Goal: Task Accomplishment & Management: Manage account settings

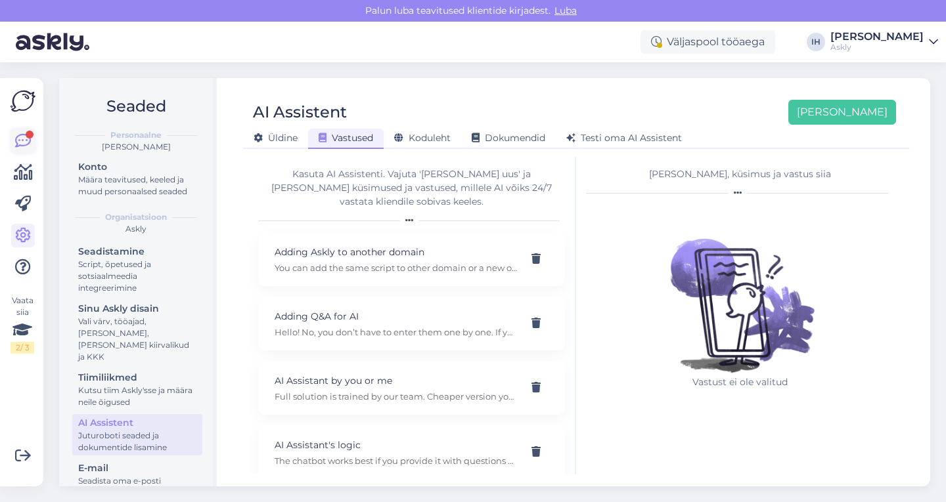
click at [24, 139] on icon at bounding box center [23, 141] width 16 height 16
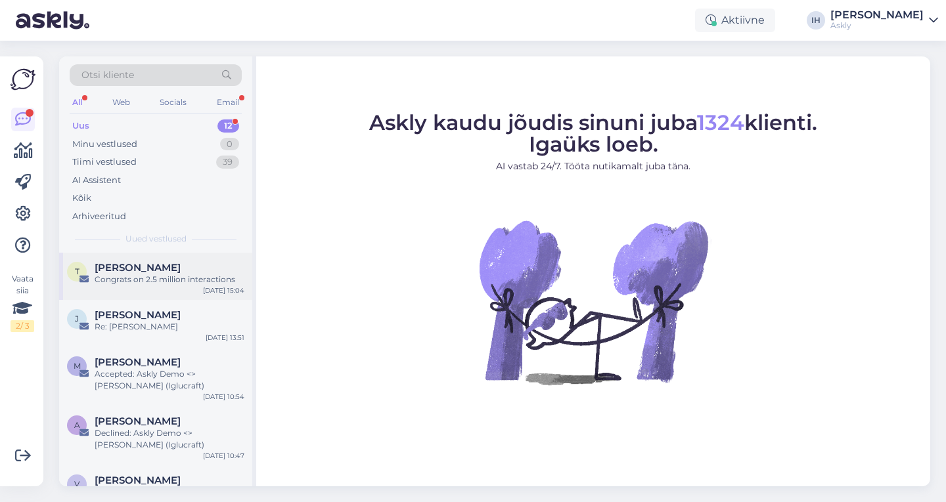
click at [148, 288] on div "T Tracy Evans Congrats on 2.5 million interactions Aug 25 15:04" at bounding box center [155, 276] width 193 height 47
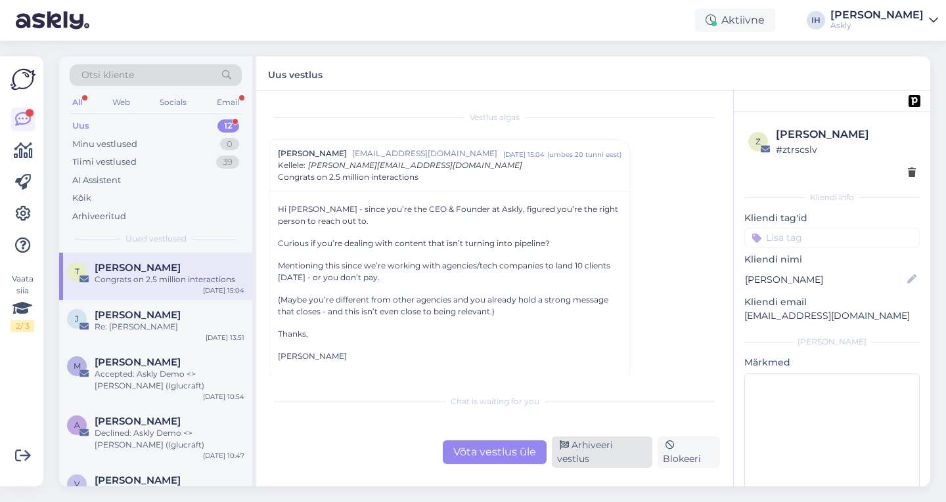
click at [576, 460] on div "Arhiveeri vestlus" at bounding box center [602, 453] width 100 height 32
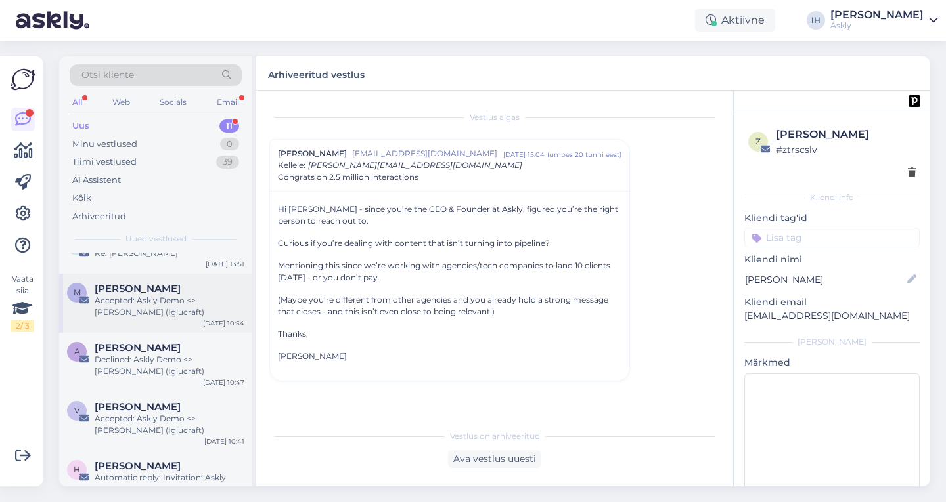
scroll to position [22, 0]
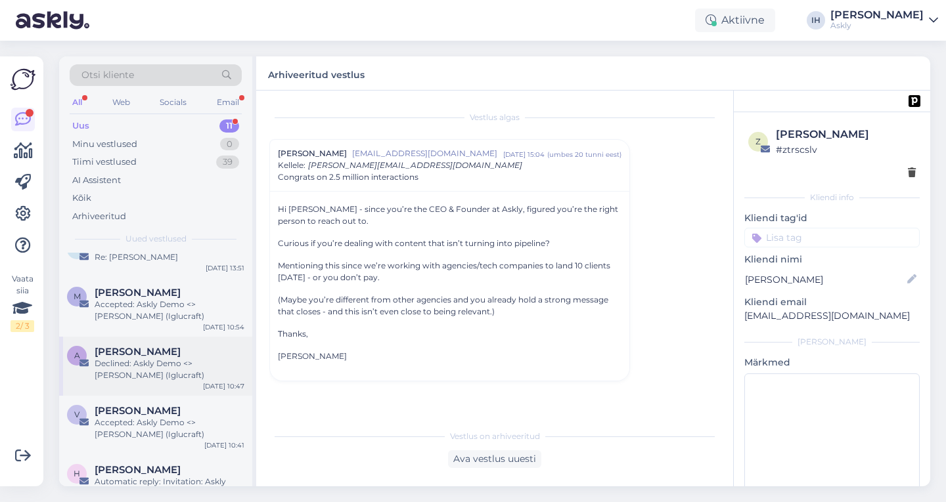
click at [172, 357] on span "[PERSON_NAME]" at bounding box center [138, 352] width 86 height 12
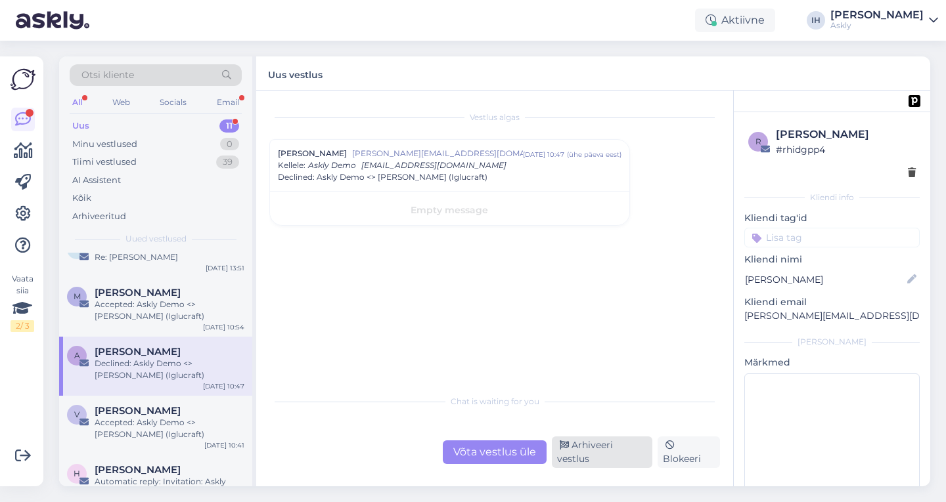
click at [589, 455] on div "Arhiveeri vestlus" at bounding box center [602, 453] width 100 height 32
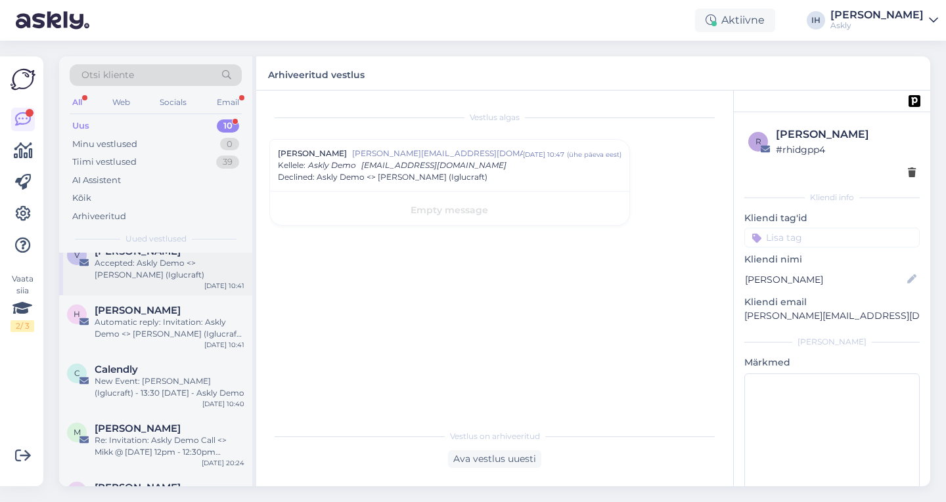
scroll to position [121, 0]
click at [173, 326] on div "Automatic reply: Invitation: Askly Demo <> [PERSON_NAME] (Iglucraft) @ [DATE] 1…" at bounding box center [170, 331] width 150 height 24
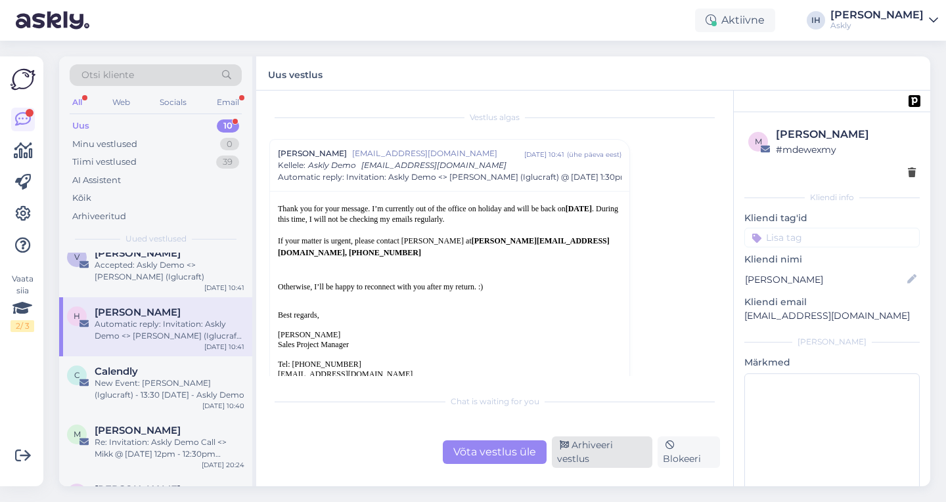
click at [614, 459] on div "Arhiveeri vestlus" at bounding box center [602, 453] width 100 height 32
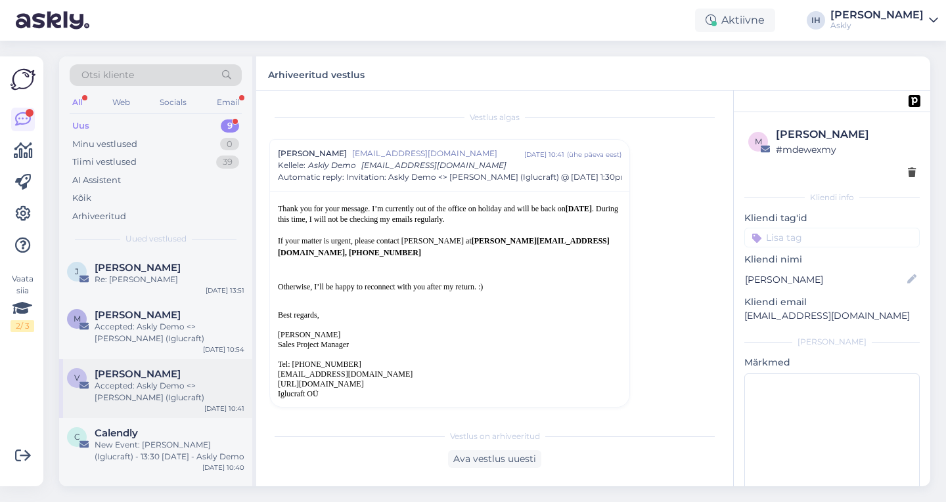
click at [173, 388] on div "Accepted: Askly Demo <> Mark Metsla (Iglucraft)" at bounding box center [170, 392] width 150 height 24
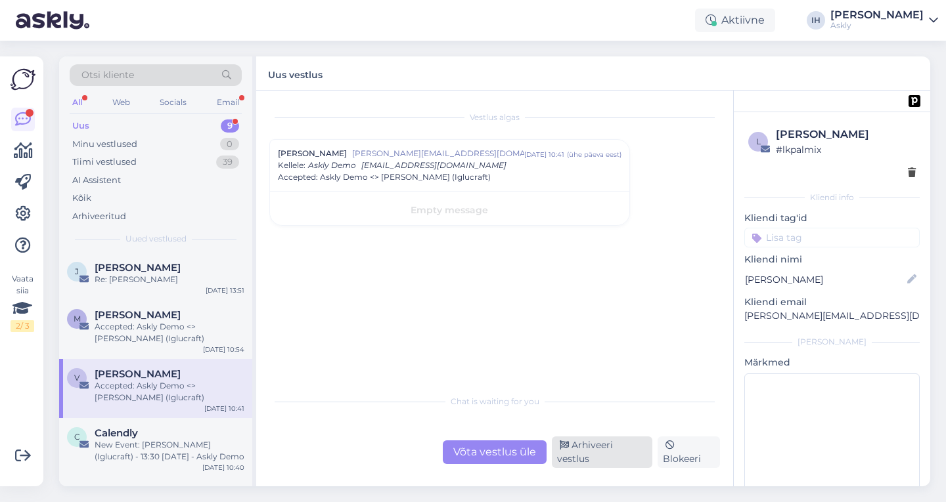
click at [603, 456] on div "Arhiveeri vestlus" at bounding box center [602, 453] width 100 height 32
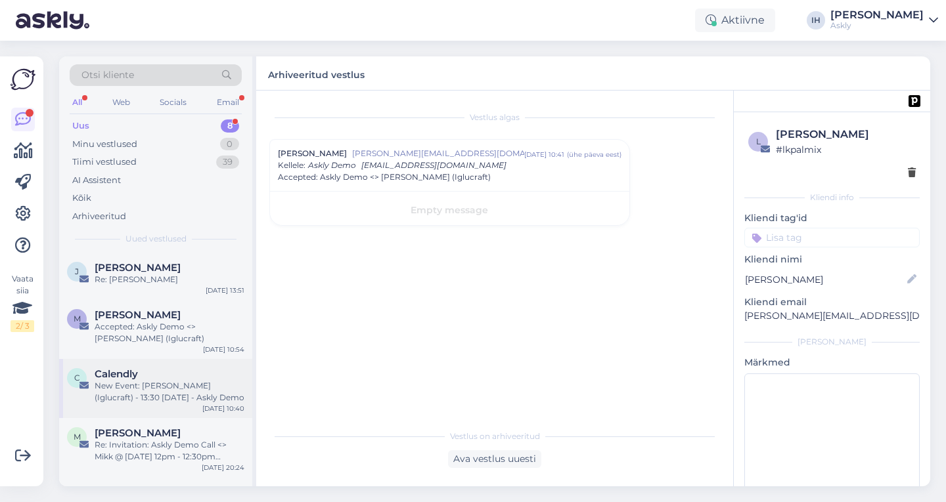
click at [154, 390] on div "New Event: Mark Metsla (Iglucraft) - 13:30 Thu, 4 Sep 2025 - Askly Demo" at bounding box center [170, 392] width 150 height 24
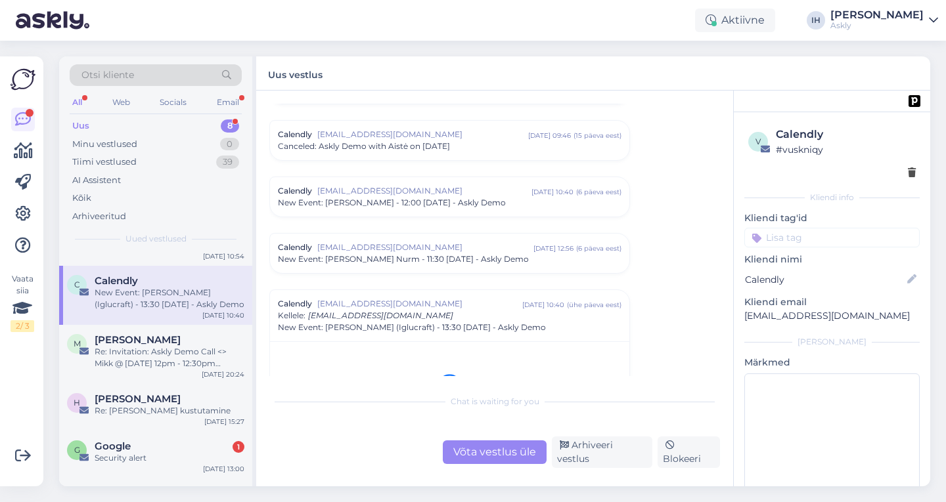
scroll to position [93, 0]
click at [172, 463] on div "Security alert" at bounding box center [170, 459] width 150 height 12
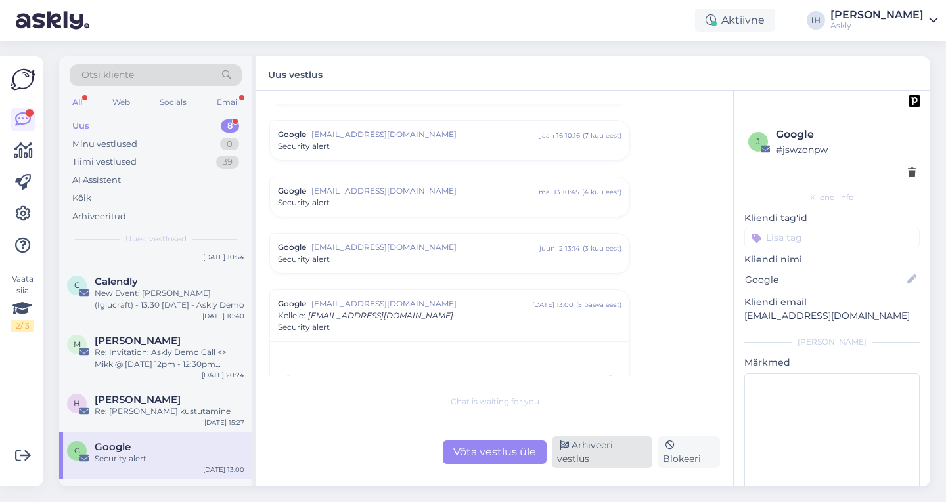
click at [613, 451] on div "Arhiveeri vestlus" at bounding box center [602, 453] width 100 height 32
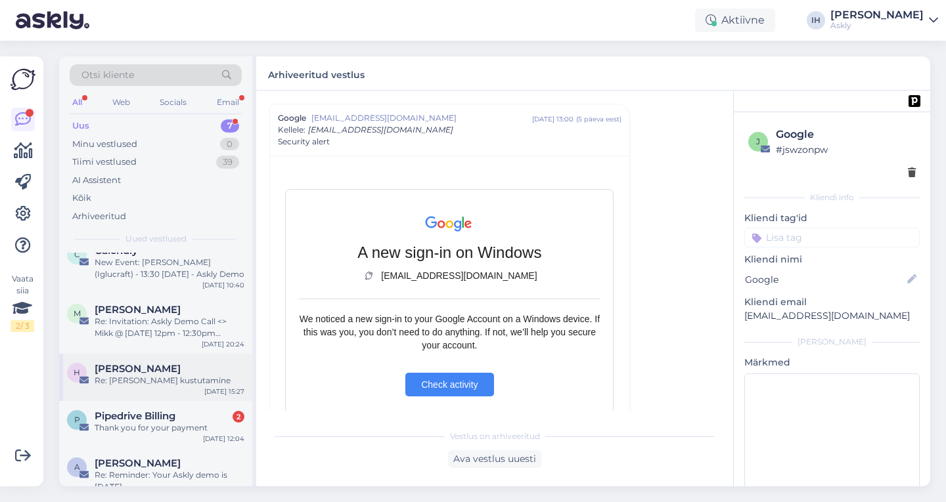
scroll to position [124, 0]
click at [158, 416] on span "Pipedrive Billing" at bounding box center [135, 416] width 81 height 12
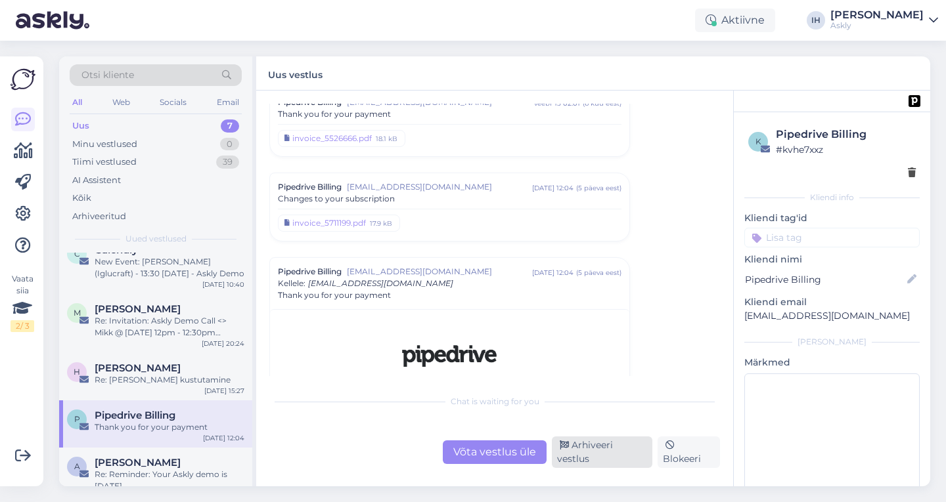
click at [590, 454] on div "Arhiveeri vestlus" at bounding box center [602, 453] width 100 height 32
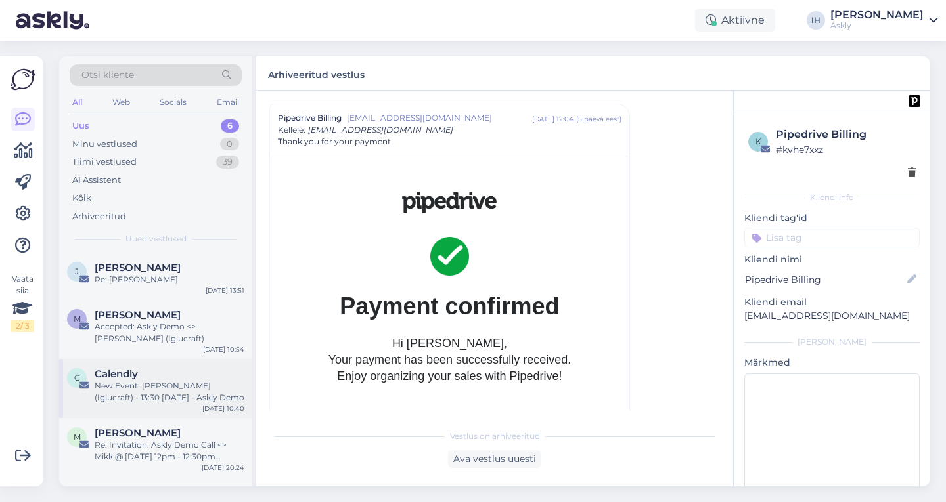
scroll to position [97, 0]
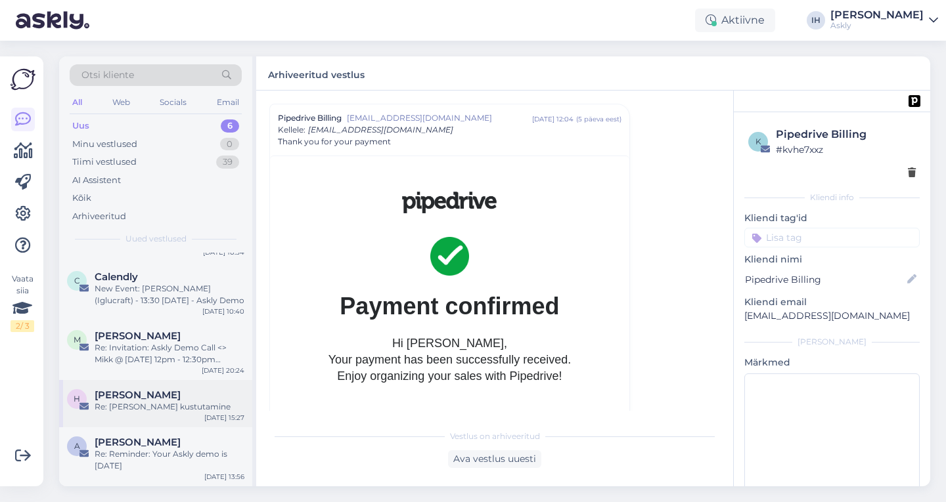
click at [179, 406] on div "Re: Teie konto kustutamine" at bounding box center [170, 407] width 150 height 12
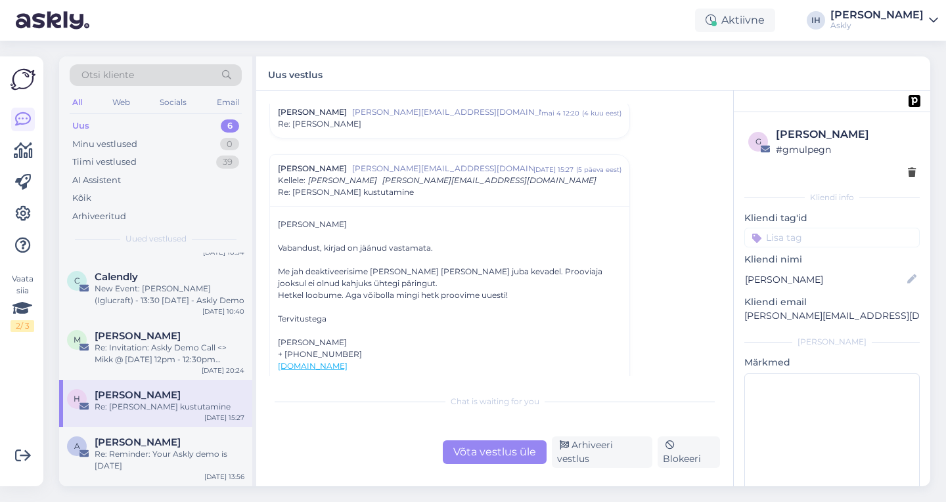
scroll to position [42, 0]
click at [581, 456] on div "Arhiveeri vestlus" at bounding box center [602, 453] width 100 height 32
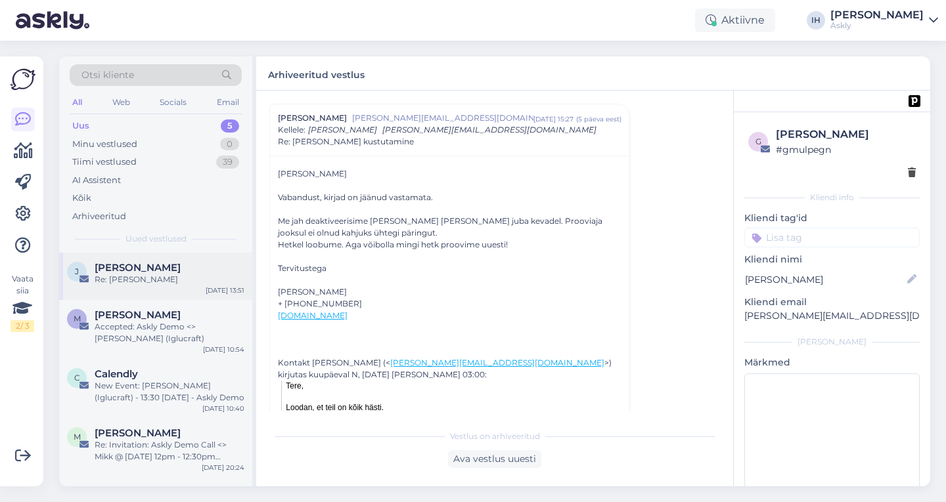
click at [143, 275] on div "Re: Kiire küsimus" at bounding box center [170, 280] width 150 height 12
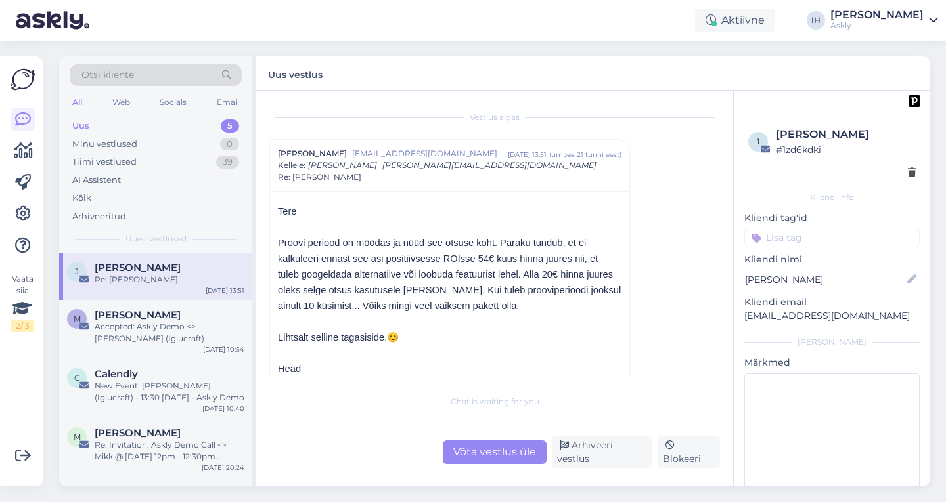
click at [150, 77] on div "Otsi kliente" at bounding box center [156, 75] width 172 height 22
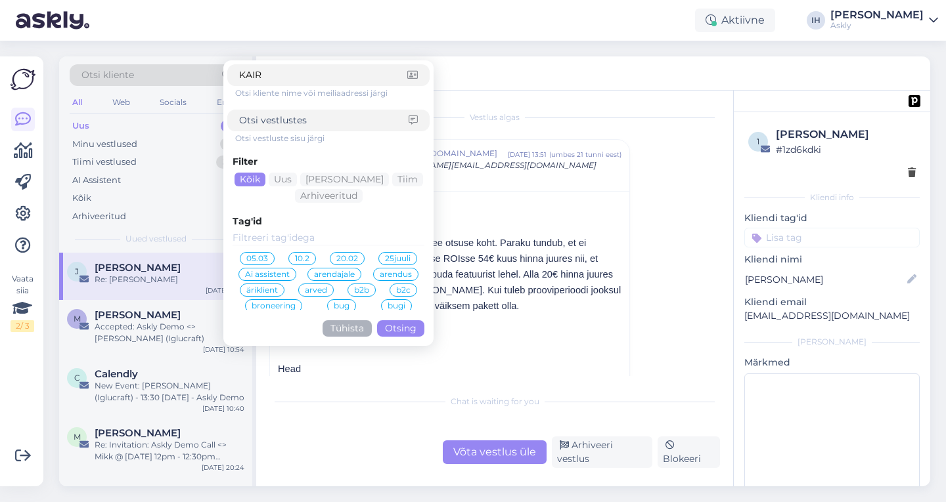
type input "KAIRI"
click button "Otsing" at bounding box center [400, 329] width 47 height 16
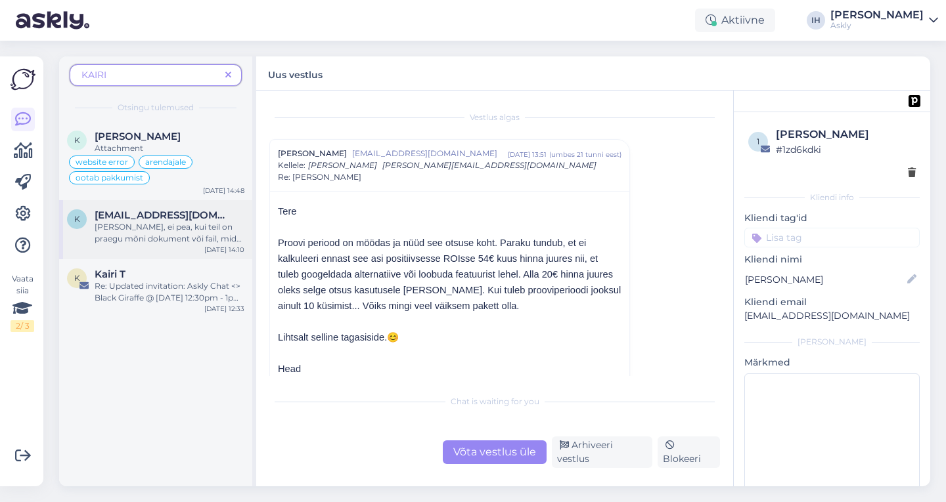
click at [178, 232] on div "[PERSON_NAME], ei pea, kui teil on praegu mõni dokument või fail, mida jagada, …" at bounding box center [170, 233] width 150 height 24
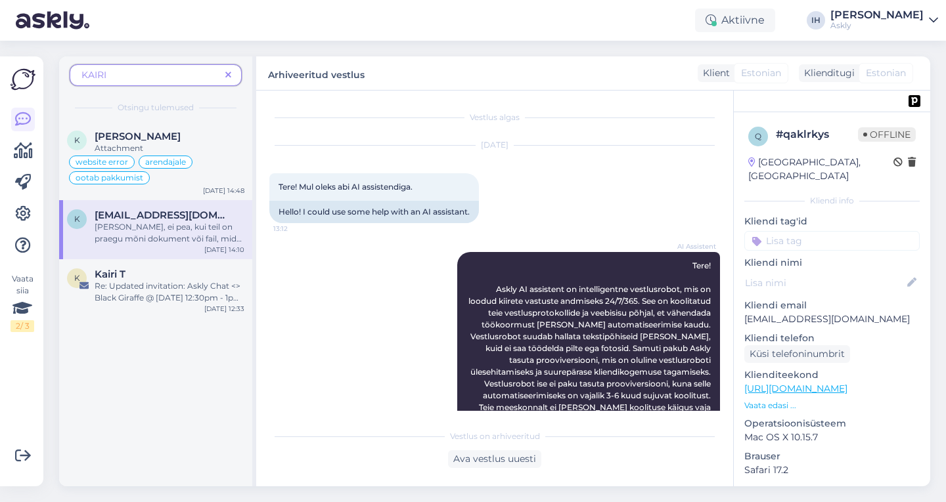
scroll to position [243, 0]
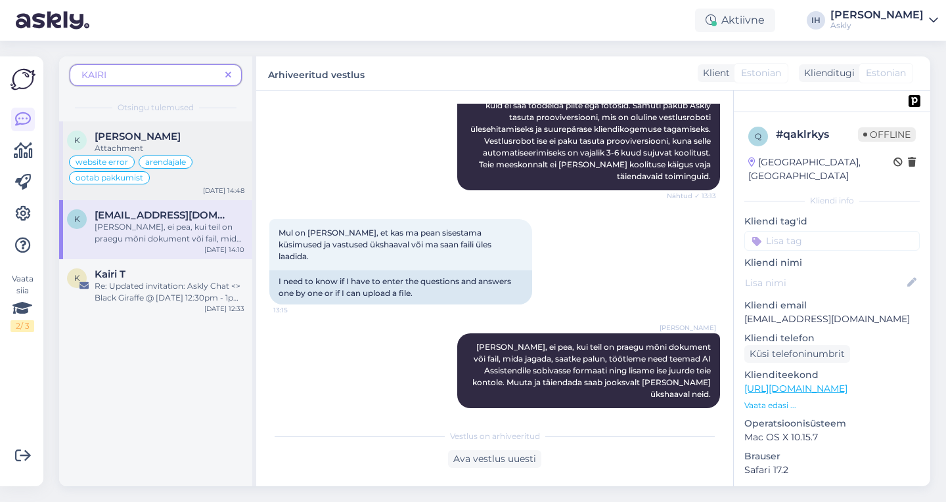
click at [232, 139] on div "[PERSON_NAME]" at bounding box center [170, 137] width 150 height 12
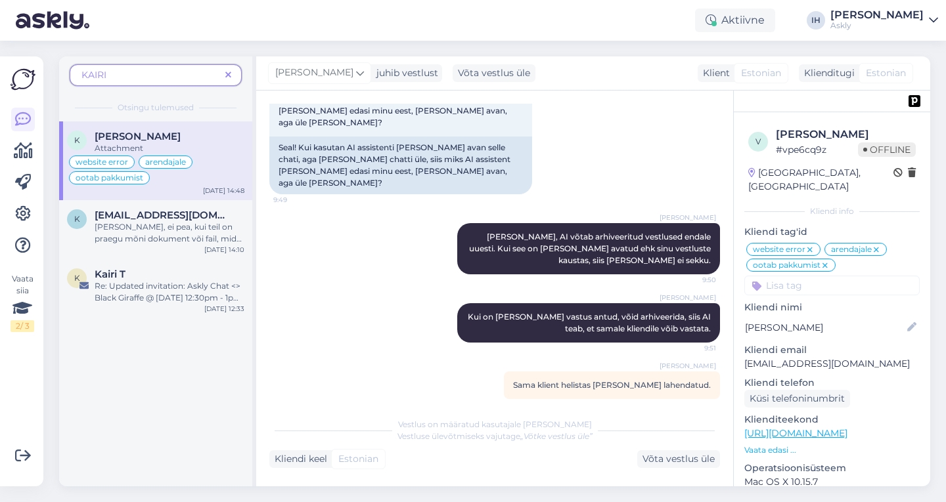
click at [757, 428] on link "[URL][DOMAIN_NAME]" at bounding box center [795, 434] width 103 height 12
click at [782, 445] on p "Vaata edasi ..." at bounding box center [831, 451] width 175 height 12
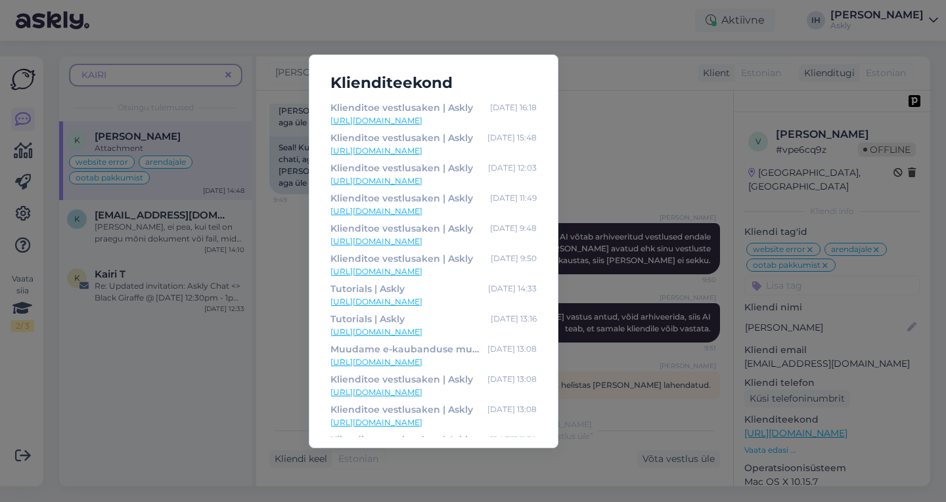
click at [622, 101] on div "Klienditeekond Klienditoe vestlusaken | Askly Aug 5 16:18 https://www.askly.me/…" at bounding box center [473, 251] width 946 height 502
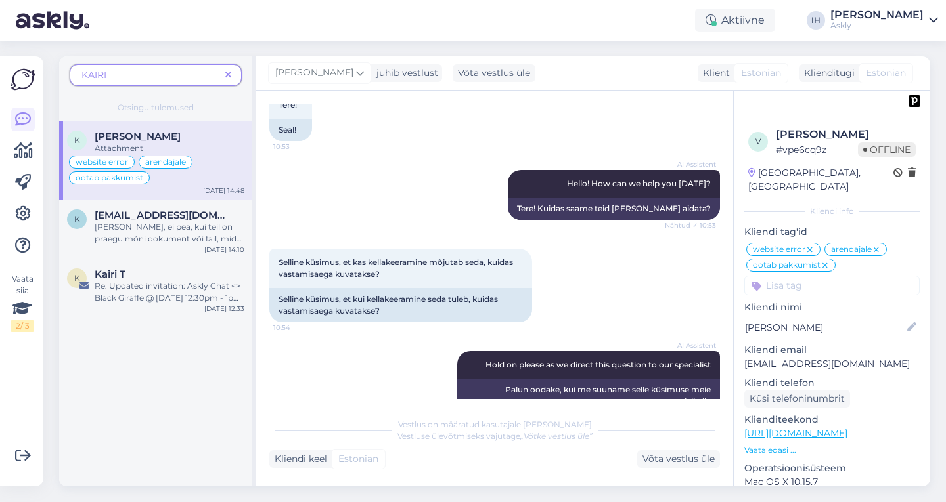
scroll to position [0, 0]
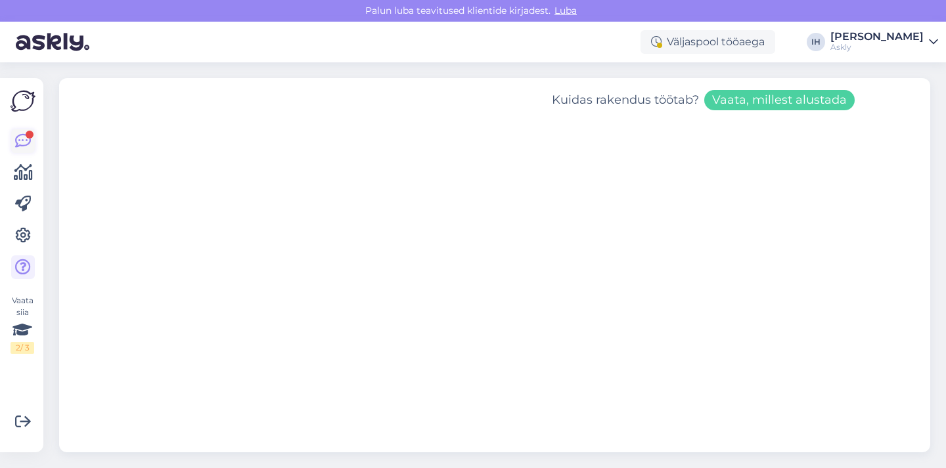
click at [30, 134] on div at bounding box center [30, 135] width 8 height 8
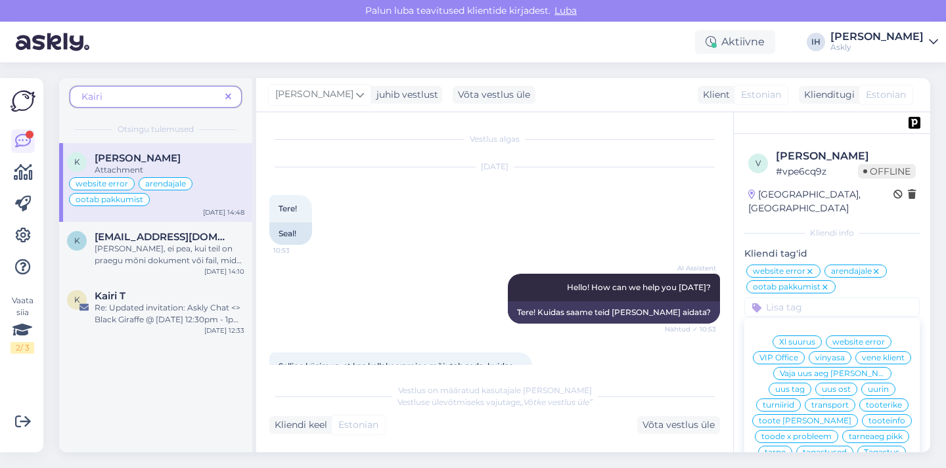
scroll to position [4632, 0]
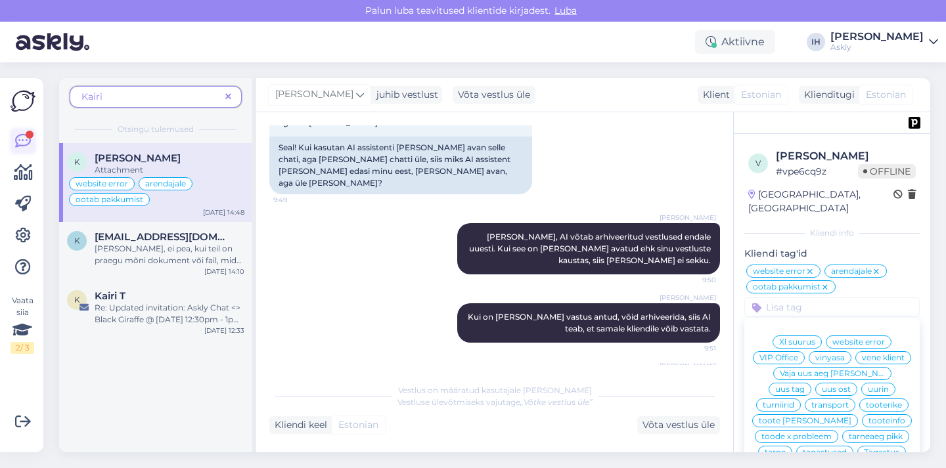
click at [27, 136] on div at bounding box center [30, 135] width 8 height 8
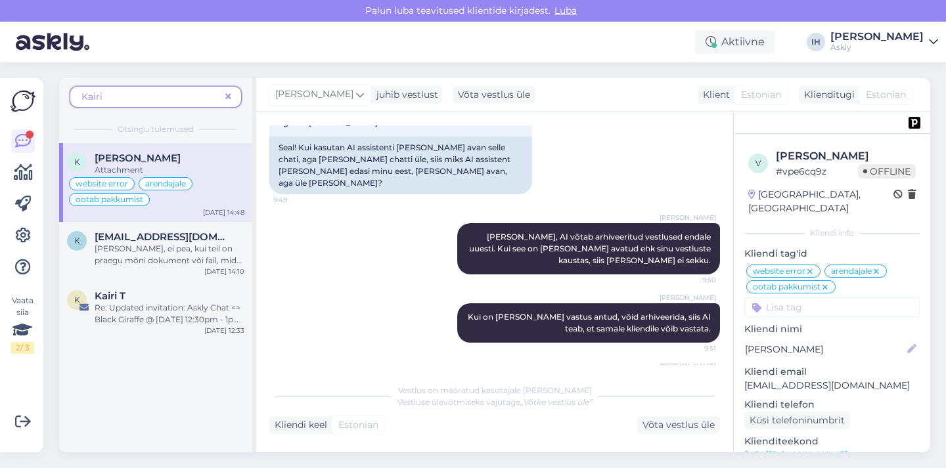
click at [225, 99] on span at bounding box center [228, 97] width 16 height 14
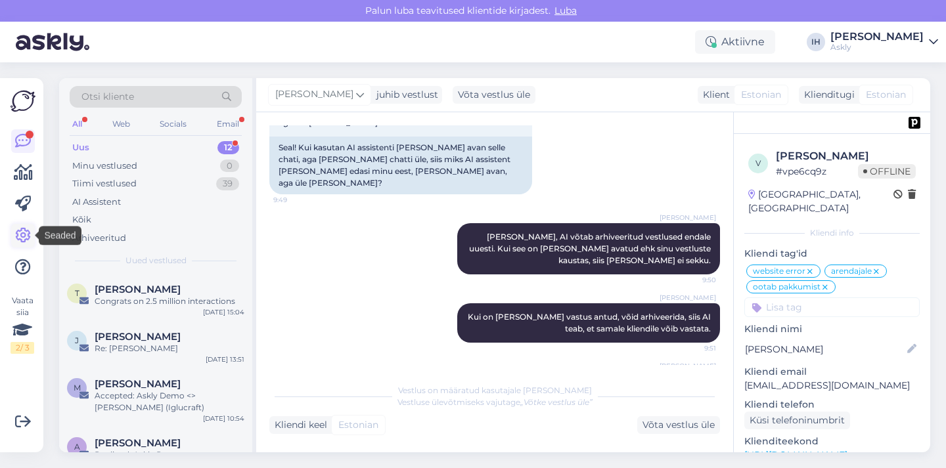
click at [28, 236] on icon at bounding box center [23, 236] width 16 height 16
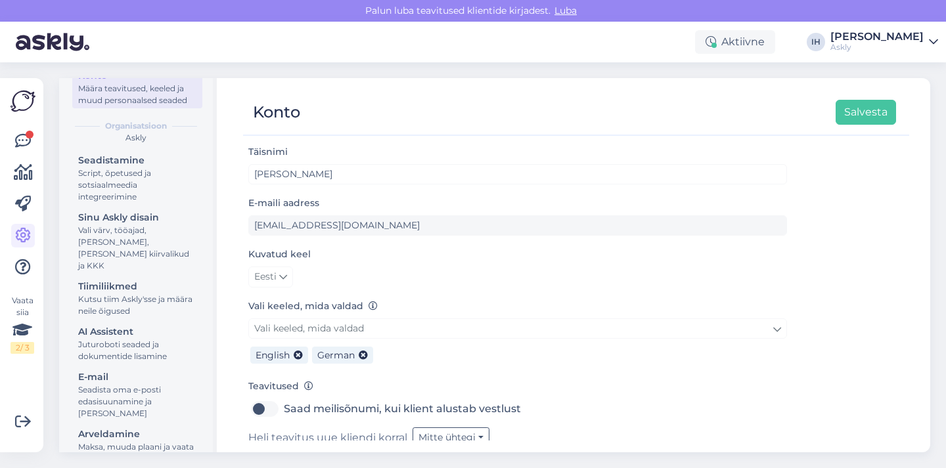
scroll to position [118, 0]
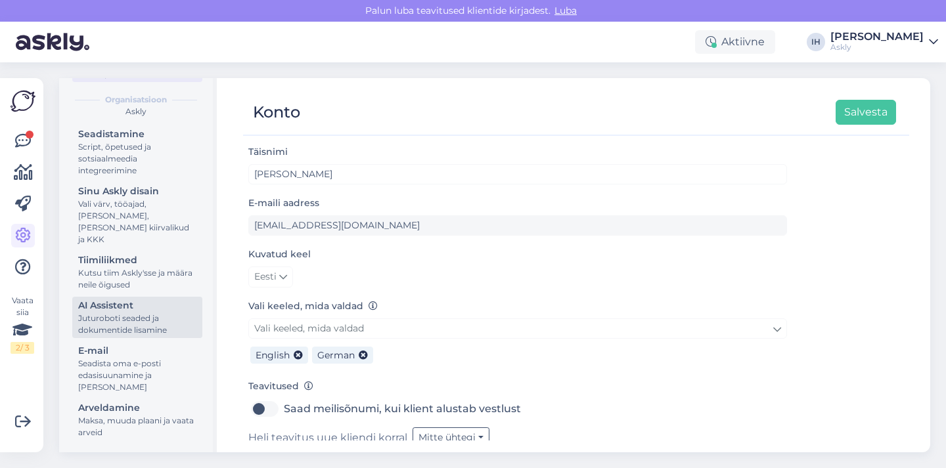
click at [154, 314] on div "Juturoboti seaded ja dokumentide lisamine" at bounding box center [137, 325] width 118 height 24
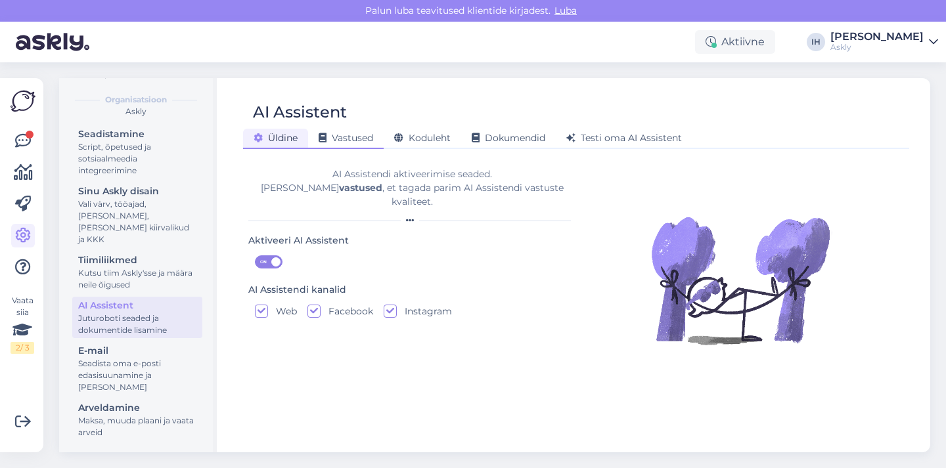
click at [353, 143] on span "Vastused" at bounding box center [346, 138] width 55 height 12
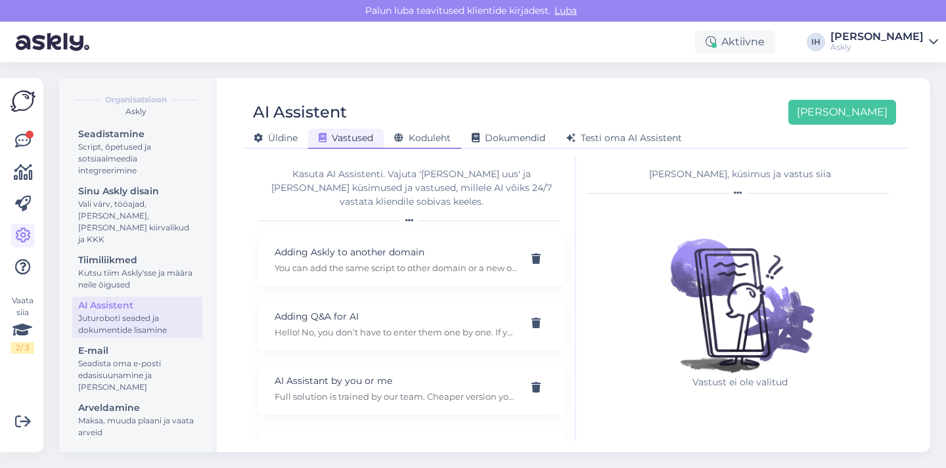
click at [434, 135] on span "Koduleht" at bounding box center [422, 138] width 56 height 12
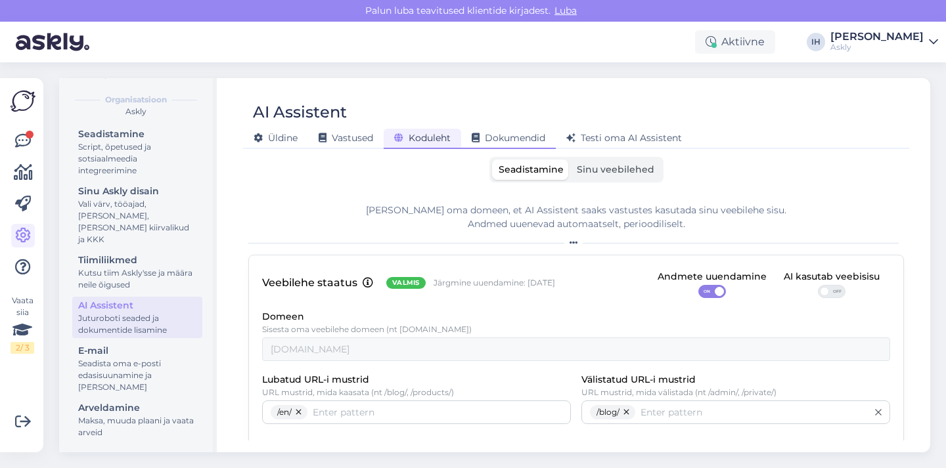
click at [523, 134] on span "Dokumendid" at bounding box center [509, 138] width 74 height 12
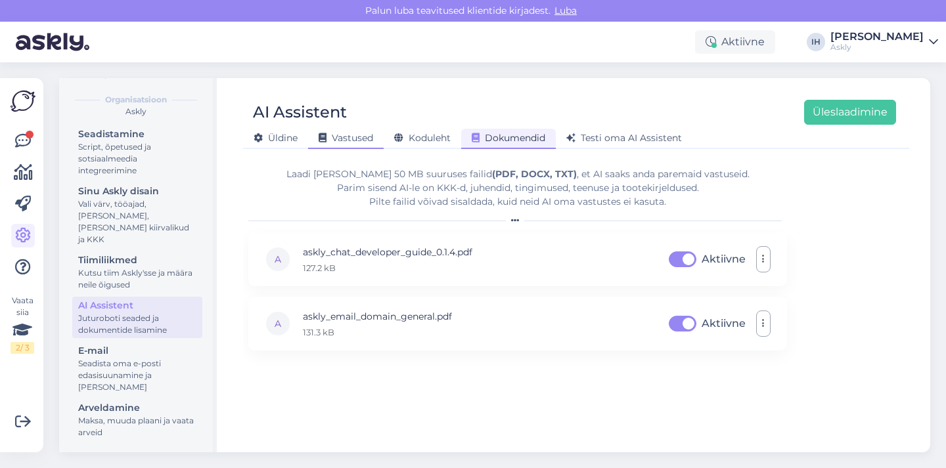
click at [361, 131] on div "Vastused" at bounding box center [346, 139] width 76 height 20
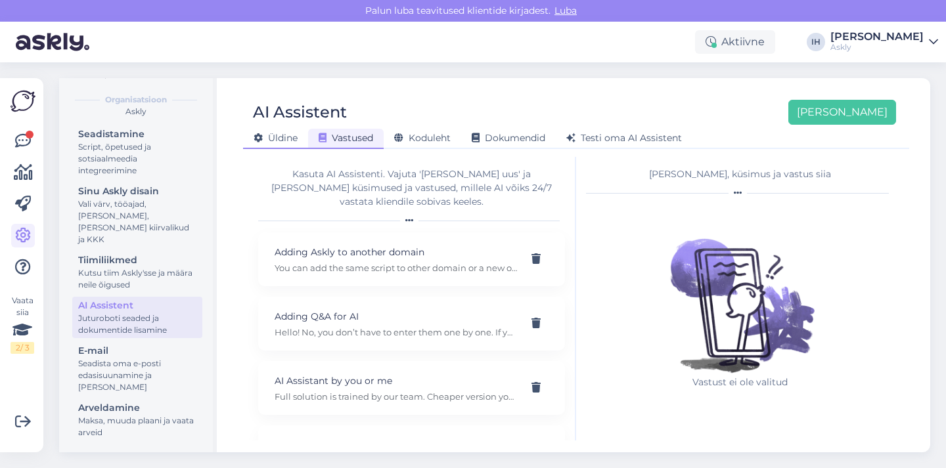
click at [276, 137] on span "Üldine" at bounding box center [276, 138] width 44 height 12
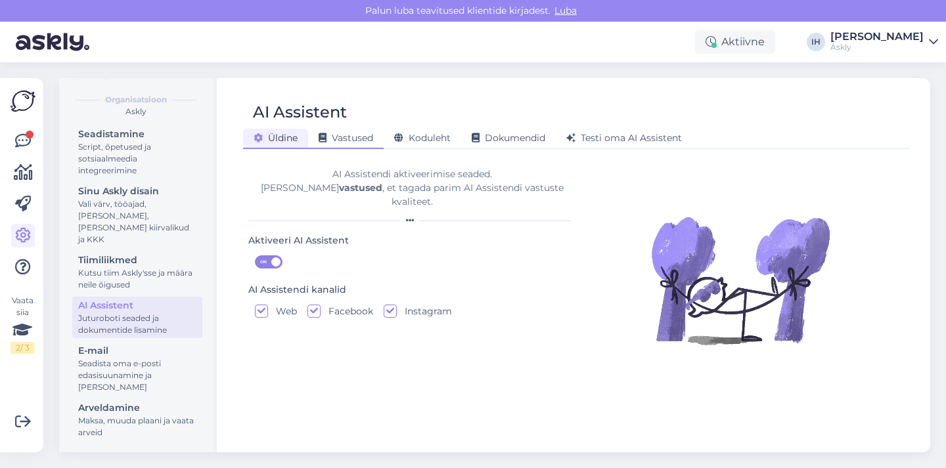
click at [342, 146] on div "Vastused" at bounding box center [346, 139] width 76 height 20
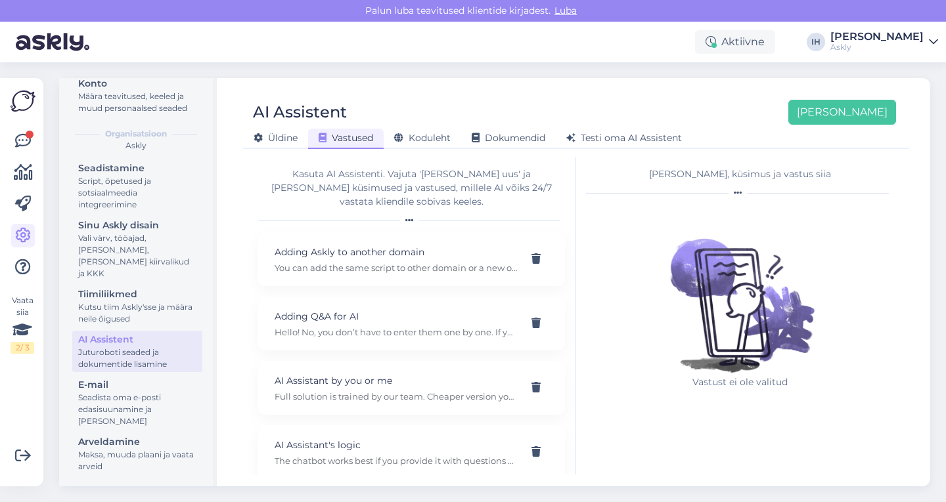
scroll to position [83, 0]
click at [22, 138] on icon at bounding box center [23, 141] width 16 height 16
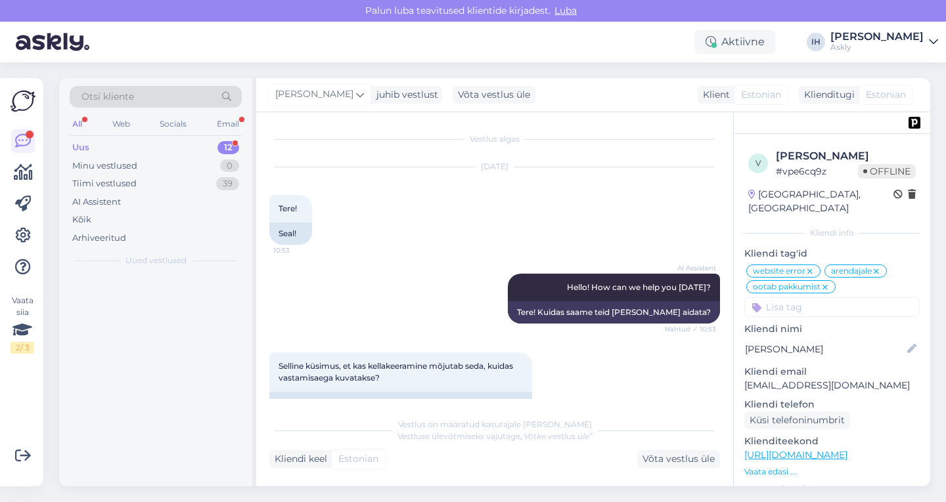
scroll to position [4632, 0]
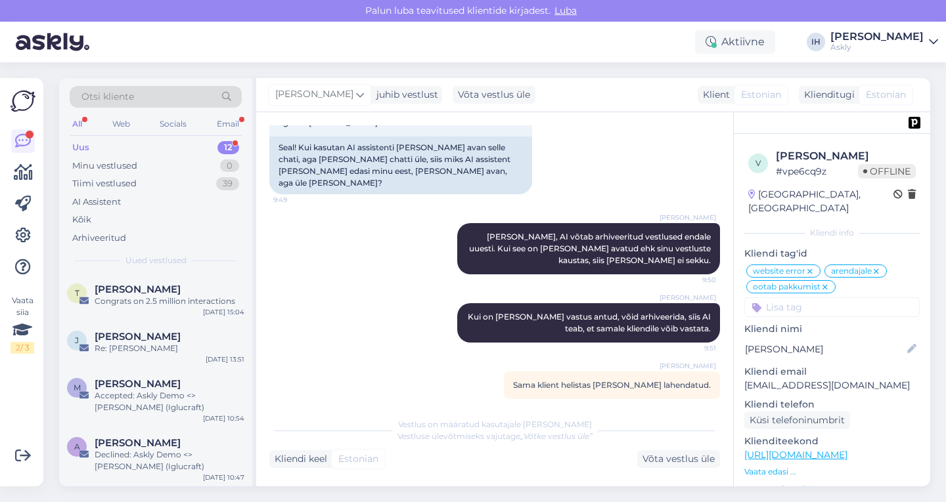
click at [28, 99] on img at bounding box center [23, 101] width 25 height 25
click at [22, 98] on img at bounding box center [23, 101] width 25 height 25
click at [49, 35] on img at bounding box center [53, 42] width 74 height 41
click at [62, 42] on img at bounding box center [53, 42] width 74 height 41
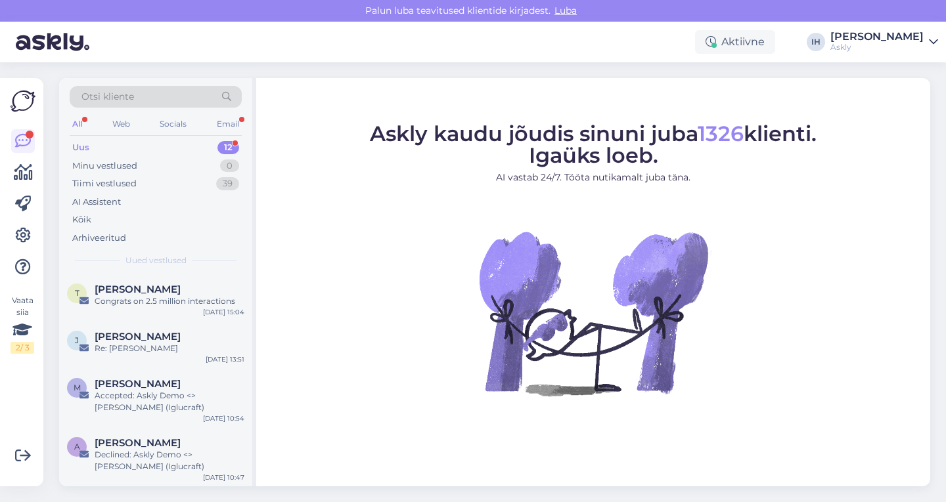
click at [22, 104] on img at bounding box center [23, 101] width 25 height 25
click at [58, 39] on img at bounding box center [53, 42] width 74 height 41
click at [558, 11] on span "Luba" at bounding box center [565, 11] width 30 height 12
click at [567, 9] on span "Luba" at bounding box center [565, 11] width 30 height 12
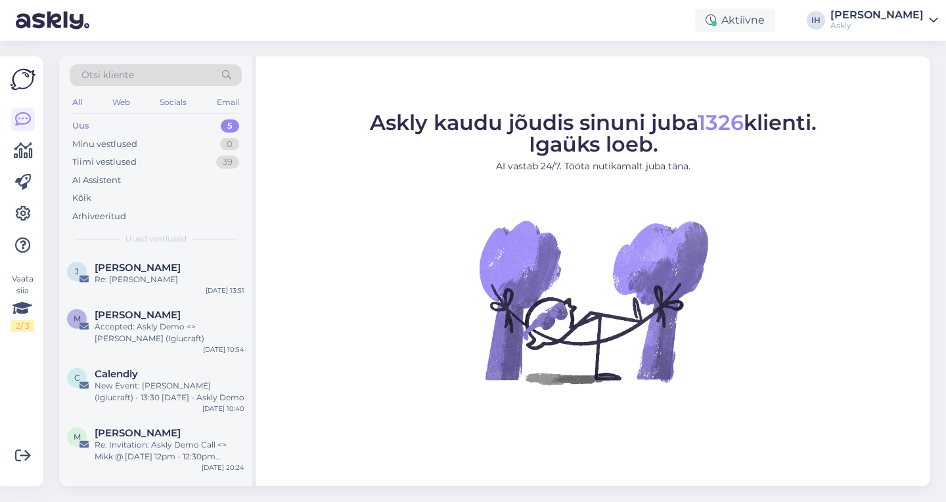
click at [125, 74] on span "Otsi kliente" at bounding box center [107, 75] width 53 height 14
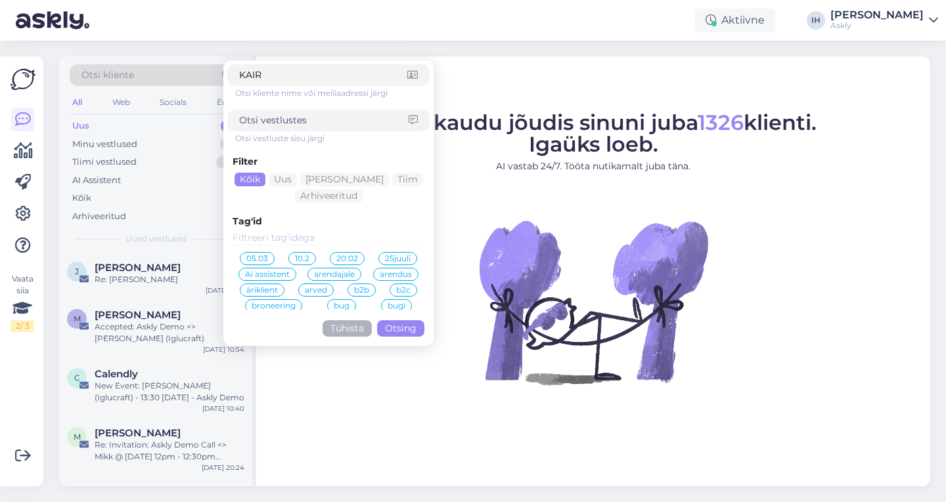
type input "KAIRI"
click button "Otsing" at bounding box center [400, 329] width 47 height 16
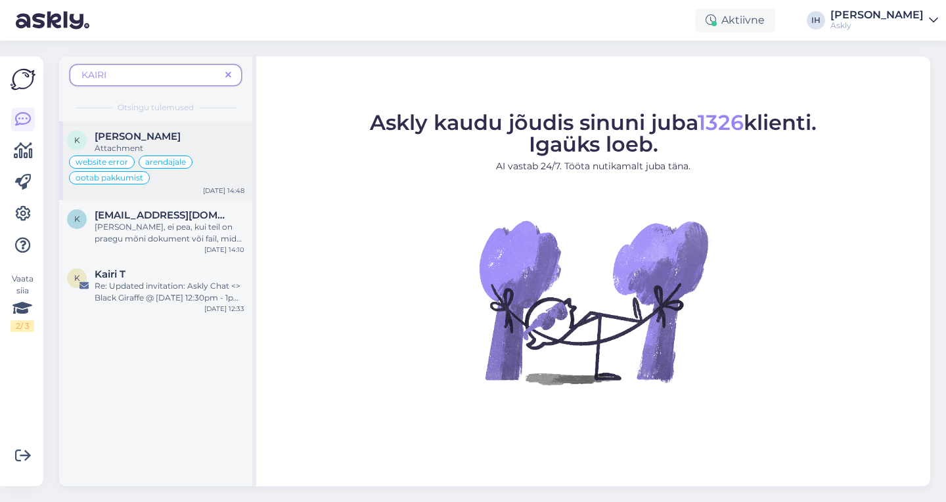
click at [199, 149] on div "Attachment" at bounding box center [170, 149] width 150 height 12
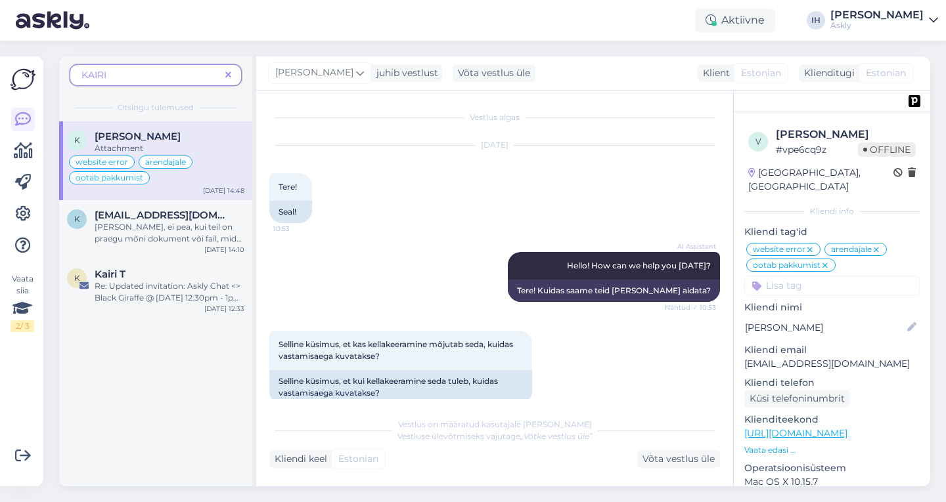
scroll to position [4611, 0]
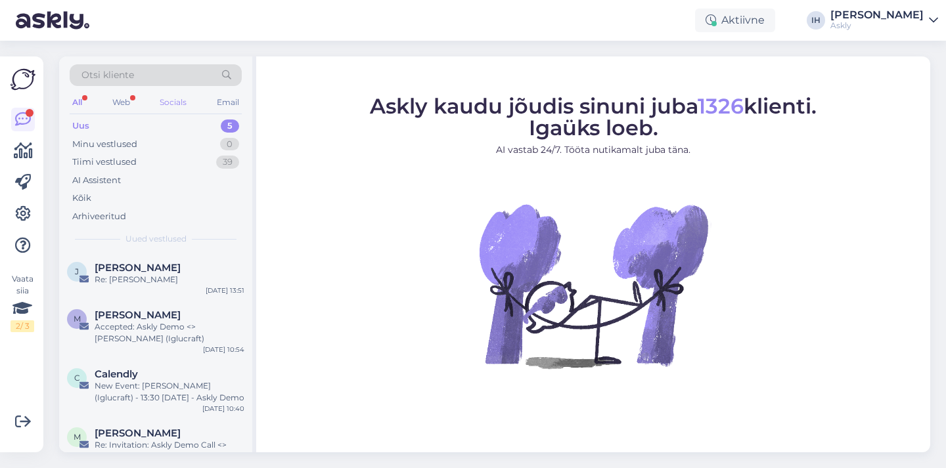
click at [179, 102] on div "Socials" at bounding box center [173, 102] width 32 height 17
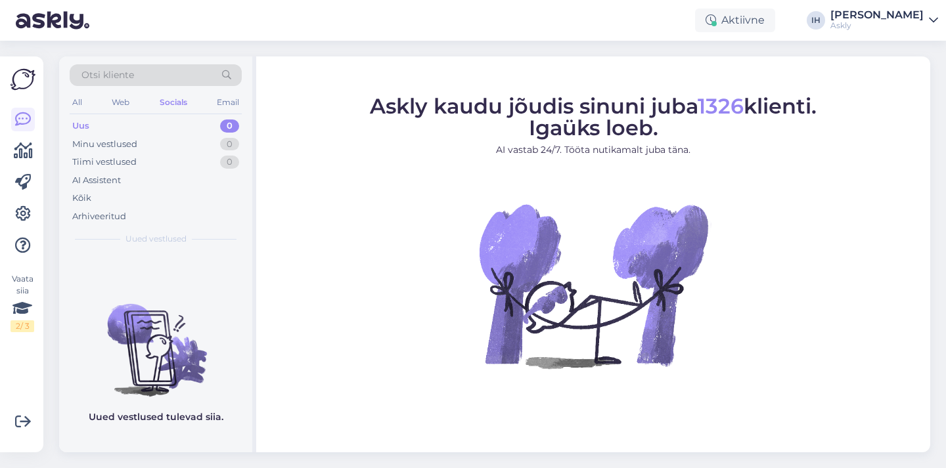
click at [87, 100] on div "All Web Socials Email" at bounding box center [156, 104] width 172 height 20
click at [76, 100] on div "All" at bounding box center [77, 102] width 15 height 17
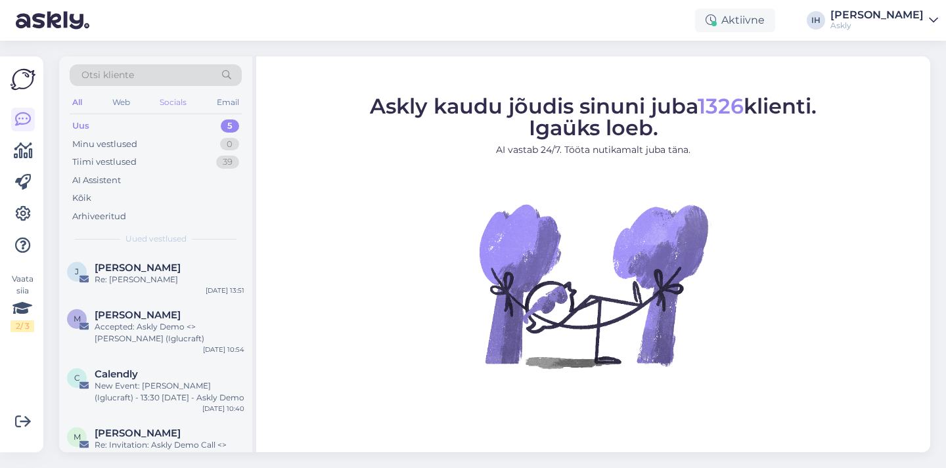
click at [186, 105] on div "Socials" at bounding box center [173, 102] width 32 height 17
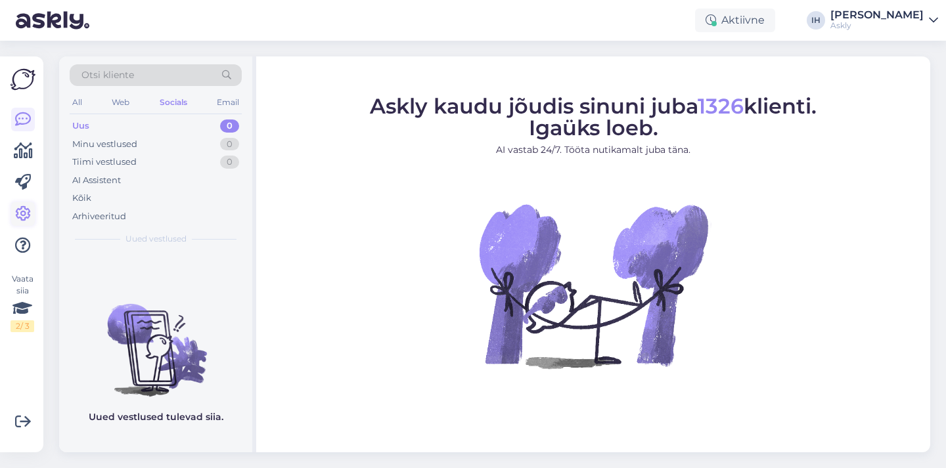
click at [21, 215] on icon at bounding box center [23, 214] width 16 height 16
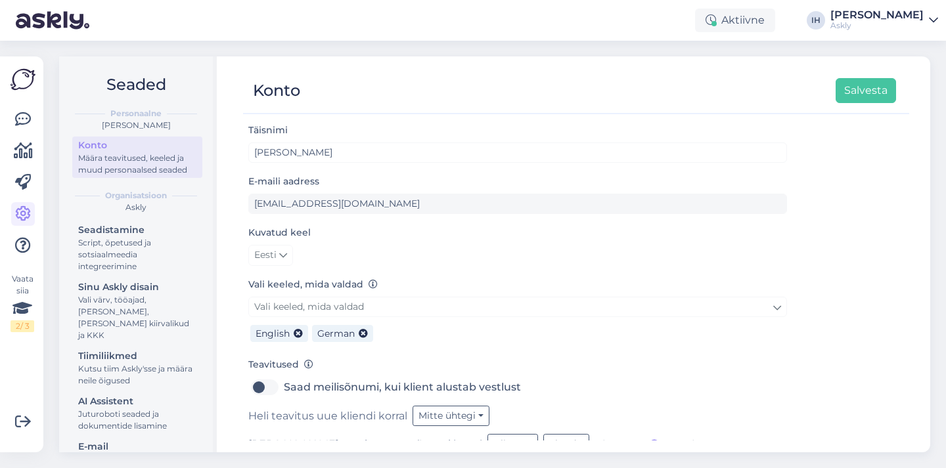
scroll to position [20, 0]
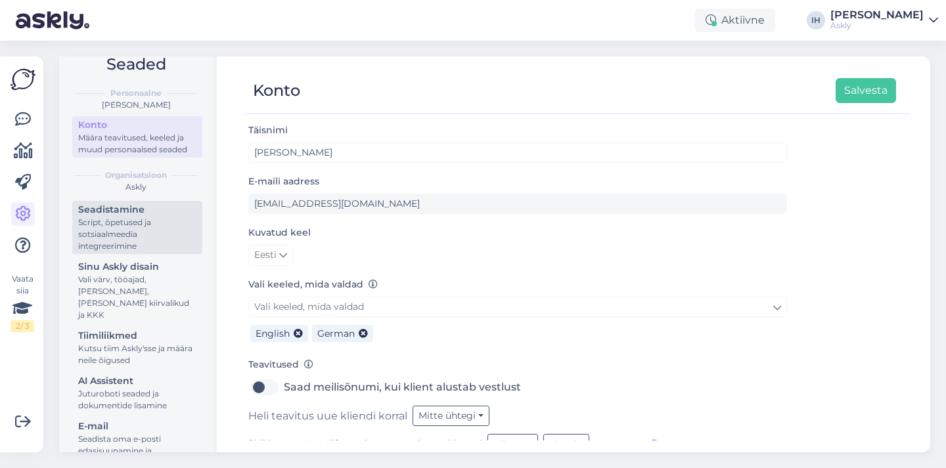
click at [135, 230] on div "Script, õpetused ja sotsiaalmeedia integreerimine" at bounding box center [137, 234] width 118 height 35
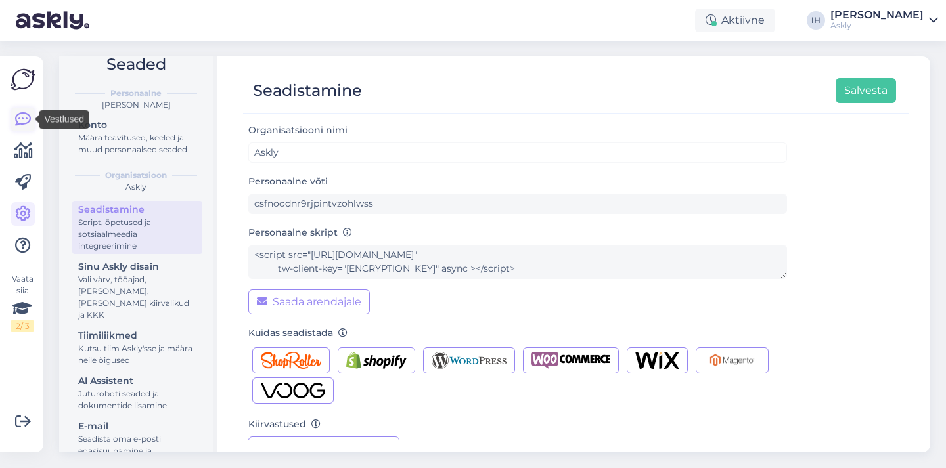
click at [23, 118] on icon at bounding box center [23, 120] width 16 height 16
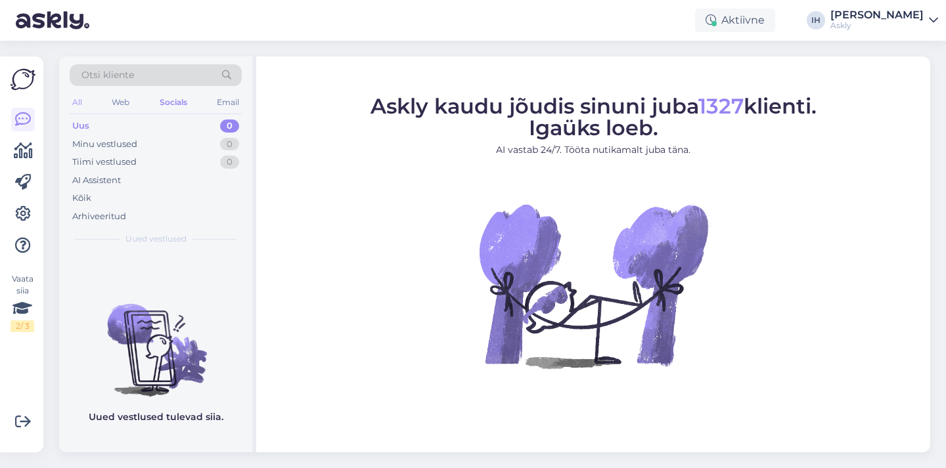
click at [78, 101] on div "All" at bounding box center [77, 102] width 15 height 17
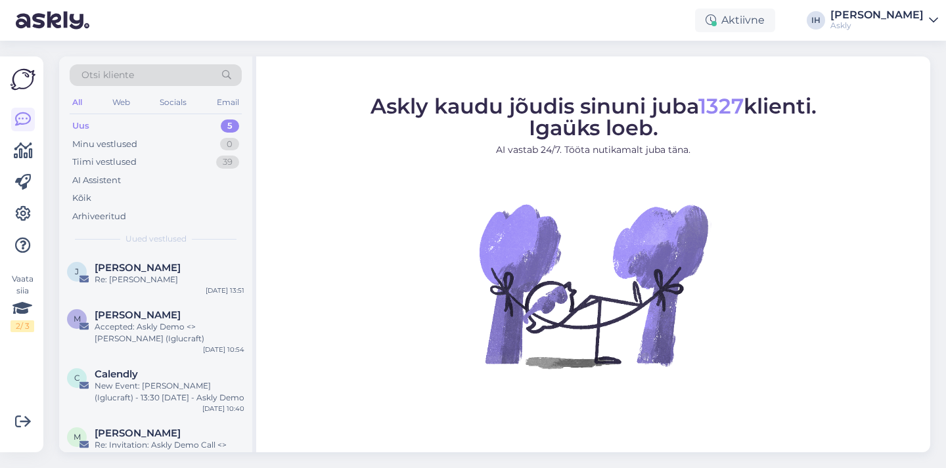
click at [136, 77] on div "Otsi kliente" at bounding box center [156, 75] width 172 height 22
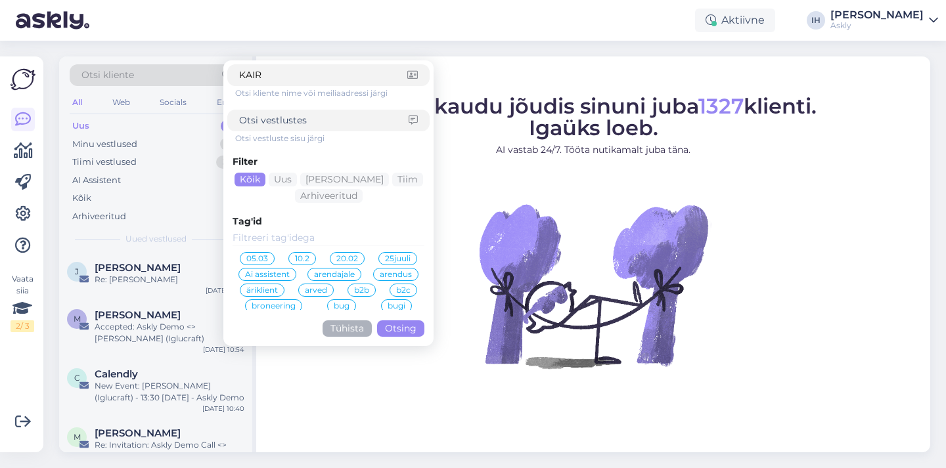
type input "KAIRI"
click button "Otsing" at bounding box center [400, 329] width 47 height 16
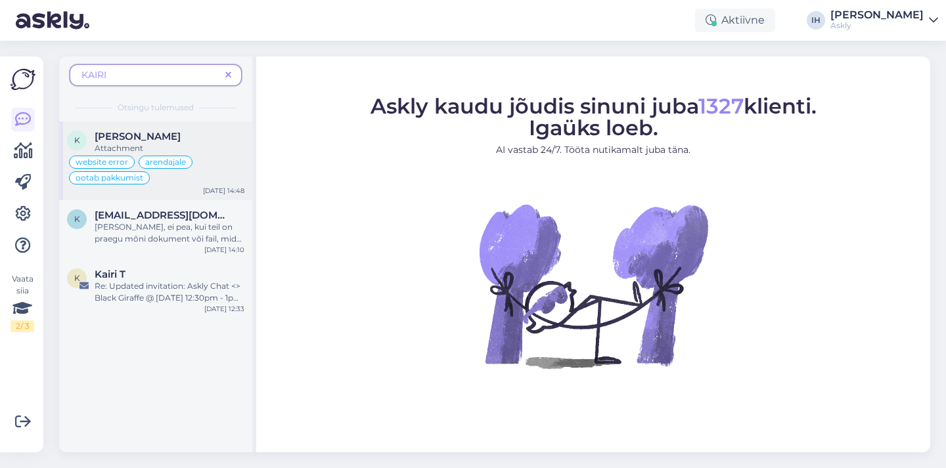
click at [157, 138] on div "[PERSON_NAME]" at bounding box center [170, 137] width 150 height 12
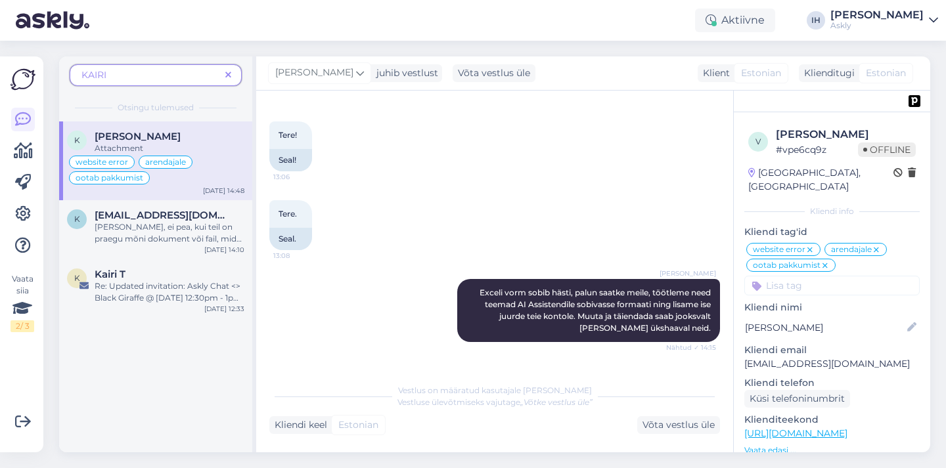
scroll to position [4278, 0]
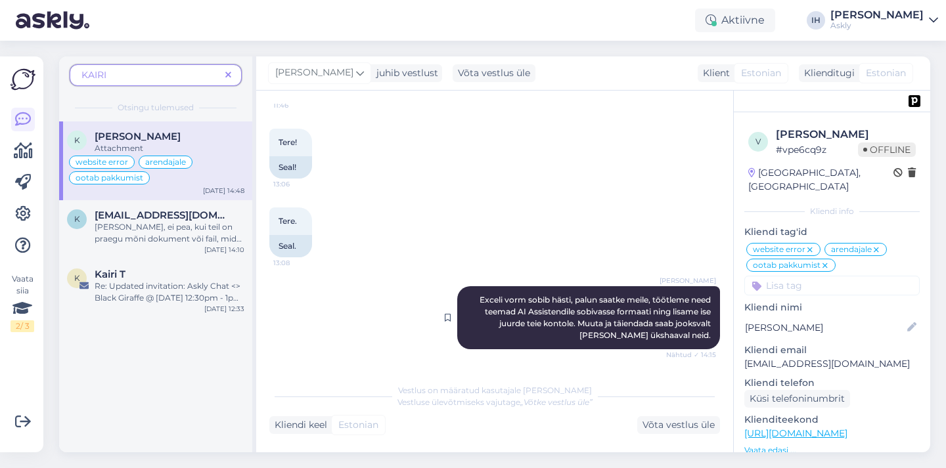
click at [675, 350] on span "Nähtud ✓ 14:15" at bounding box center [691, 355] width 50 height 10
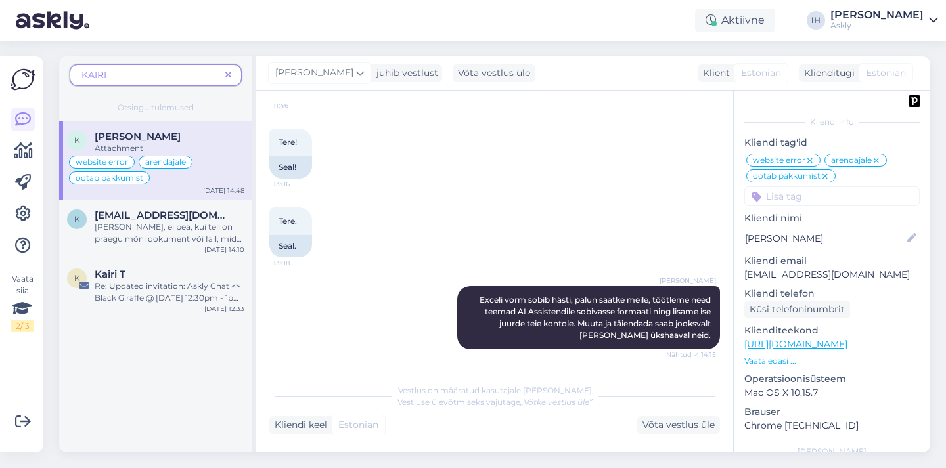
scroll to position [87, 0]
click at [829, 270] on p "[EMAIL_ADDRESS][DOMAIN_NAME]" at bounding box center [831, 277] width 175 height 14
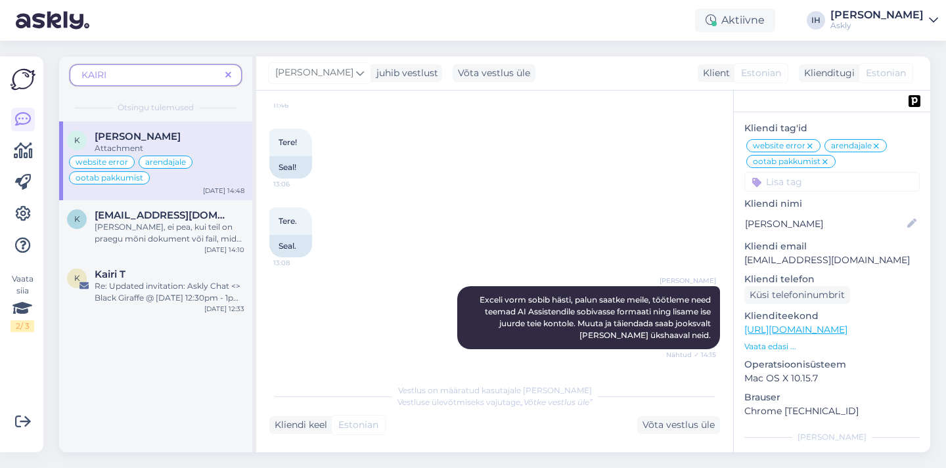
scroll to position [105, 0]
click at [771, 340] on p "Vaata edasi ..." at bounding box center [831, 346] width 175 height 12
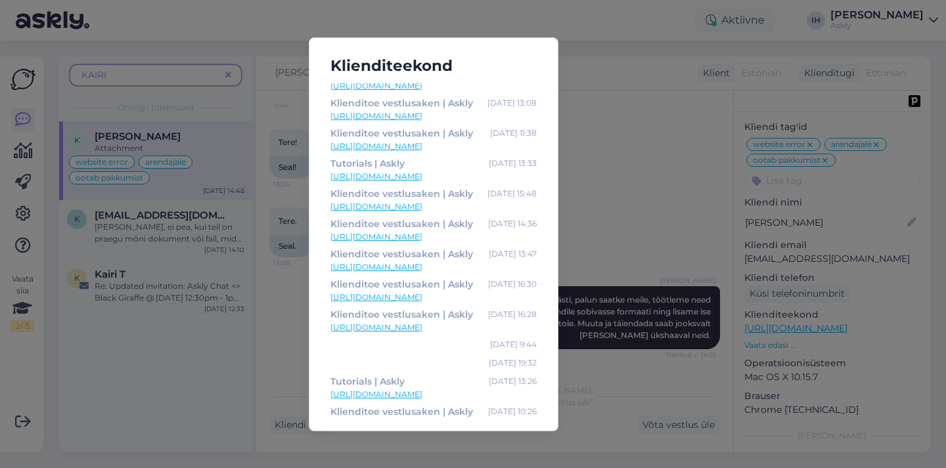
scroll to position [330, 0]
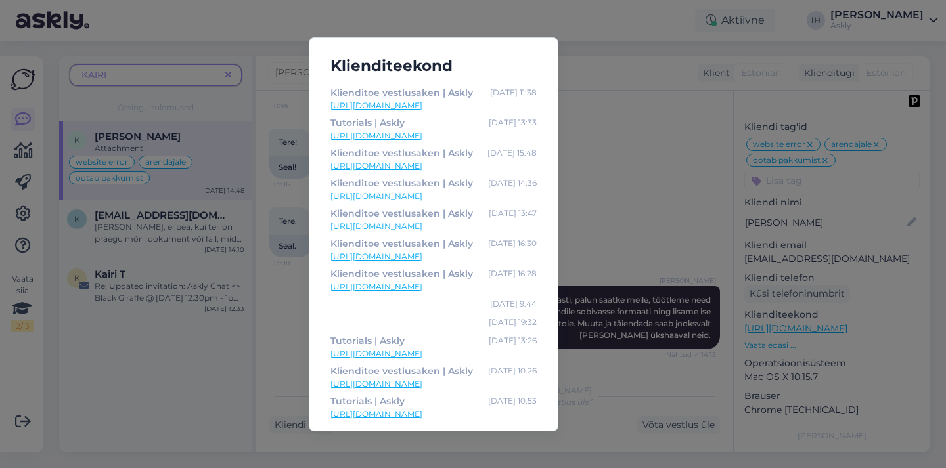
click at [628, 79] on div "Klienditeekond Klienditoe vestlusaken | Askly Aug 5 16:18 https://www.askly.me/…" at bounding box center [473, 234] width 946 height 468
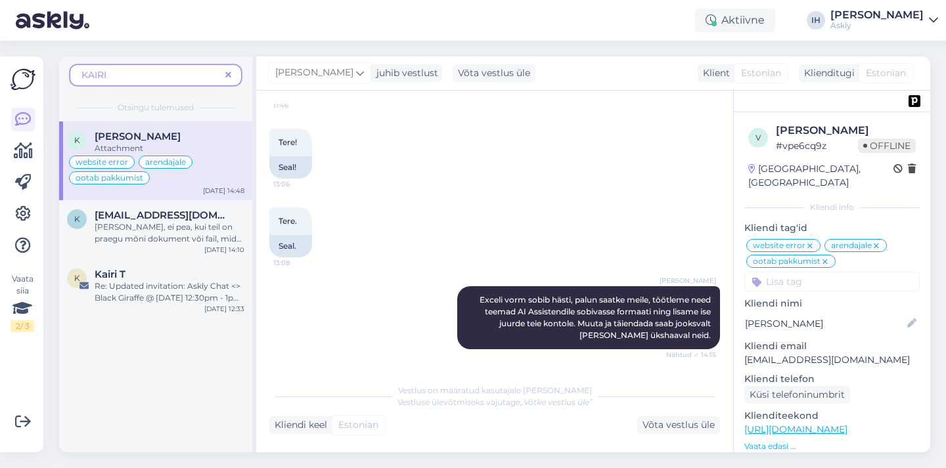
scroll to position [0, 0]
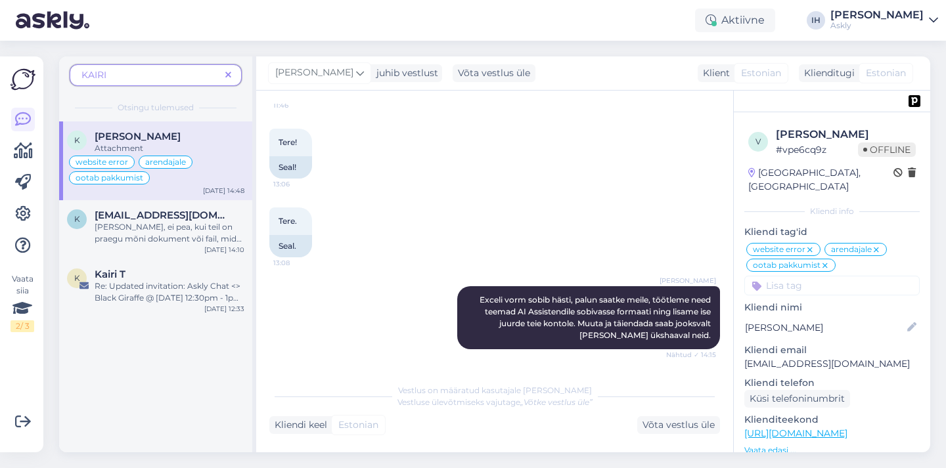
click at [849, 246] on span "arendajale" at bounding box center [851, 250] width 41 height 8
click at [160, 68] on span "KAIRI" at bounding box center [150, 75] width 139 height 14
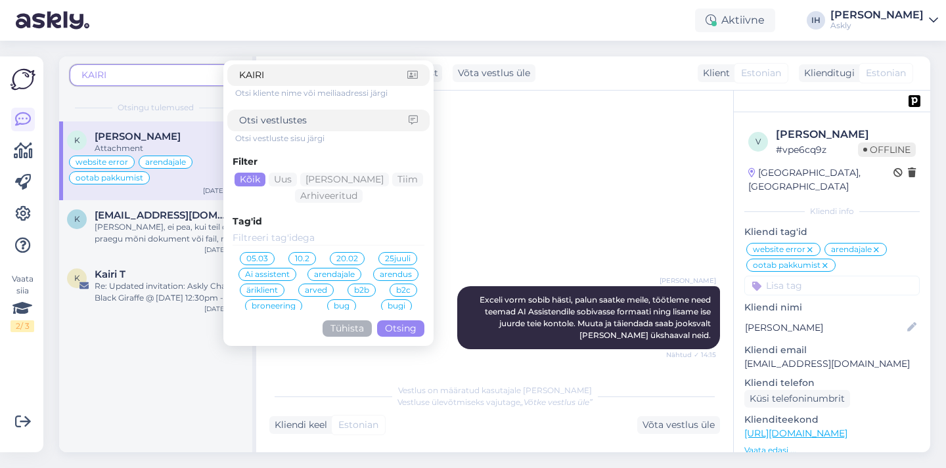
click at [578, 72] on div "Sandra Roosna juhib vestlust Võta vestlus üle Klient Estonian Klienditugi Eston…" at bounding box center [593, 73] width 674 height 34
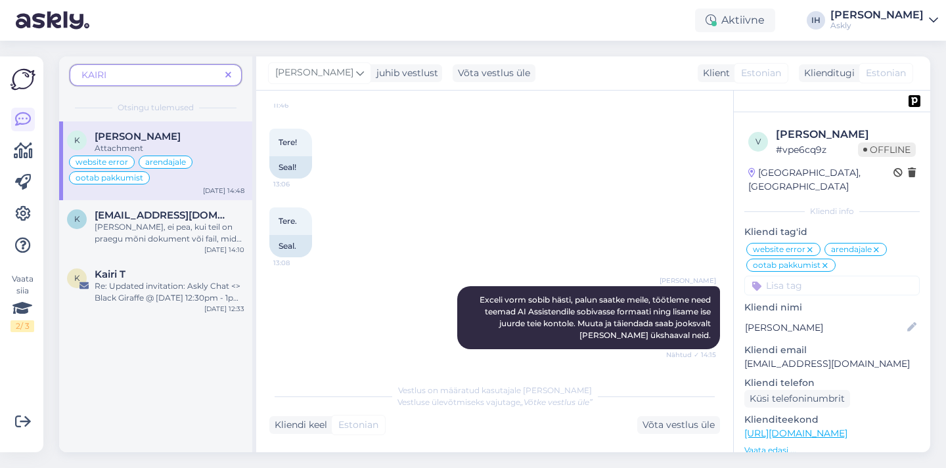
click at [186, 342] on div "K Kairi Aadli Attachment website error arendajale ootab pakkumist Jun 10 14:48 …" at bounding box center [155, 287] width 193 height 331
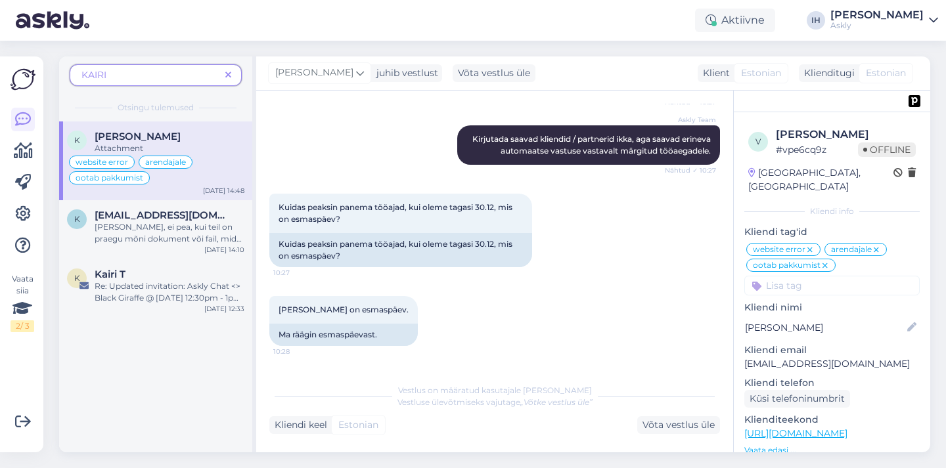
scroll to position [2773, 0]
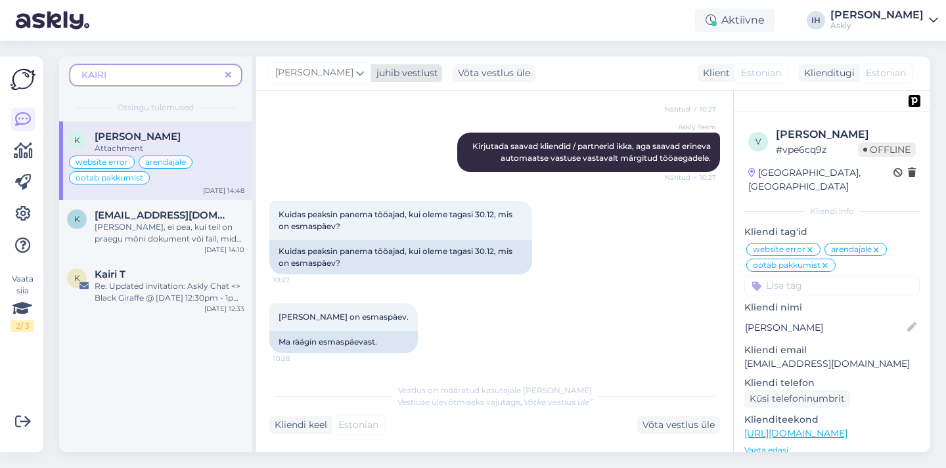
click at [403, 71] on div "juhib vestlust" at bounding box center [404, 73] width 67 height 14
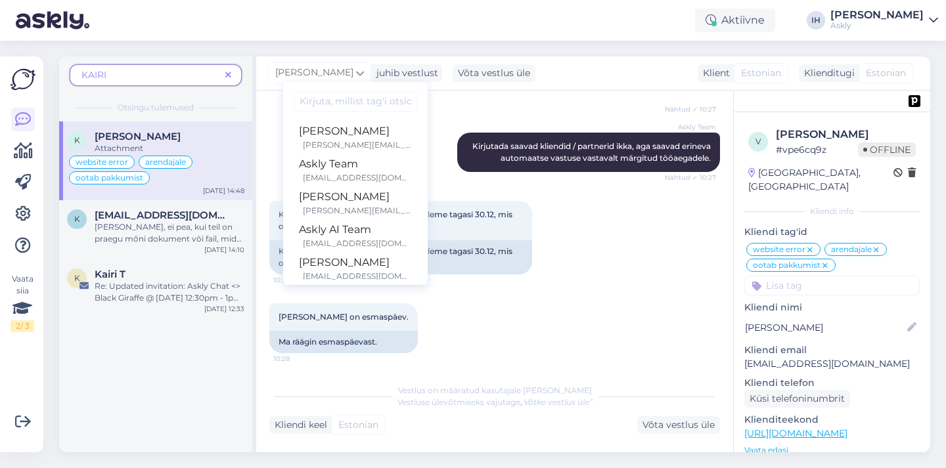
click at [418, 36] on div "Aktiivne IH Indrek Hallik Askly" at bounding box center [473, 20] width 946 height 41
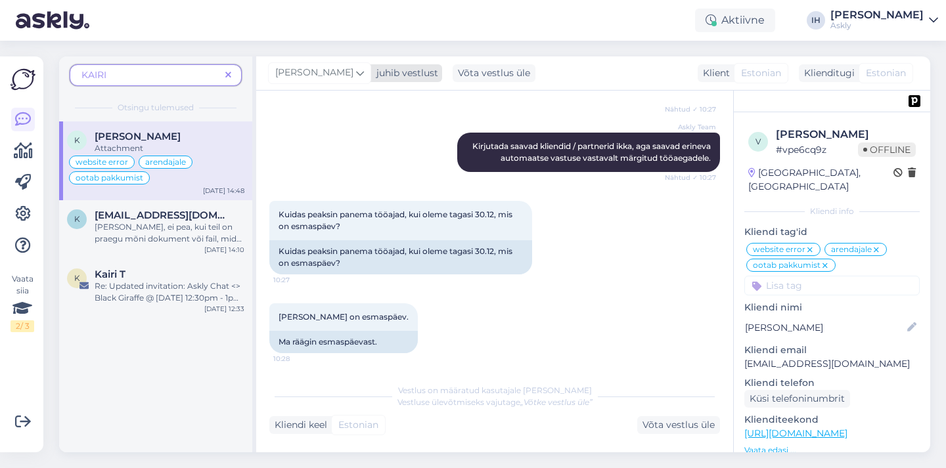
click at [356, 66] on icon at bounding box center [360, 73] width 8 height 14
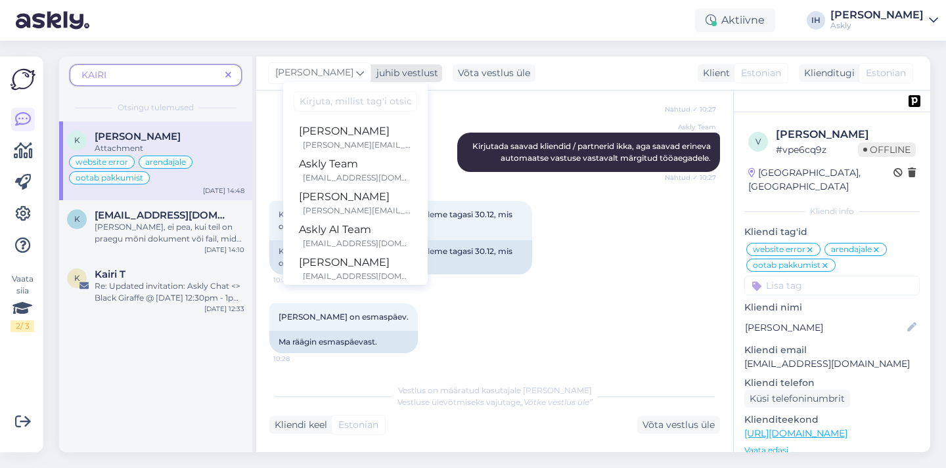
click at [356, 66] on icon at bounding box center [360, 73] width 8 height 14
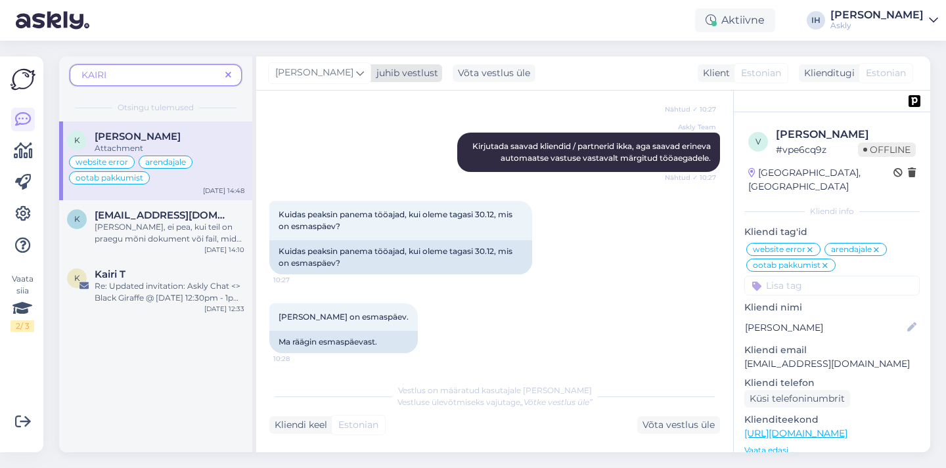
click at [347, 65] on div "[PERSON_NAME]" at bounding box center [319, 72] width 103 height 21
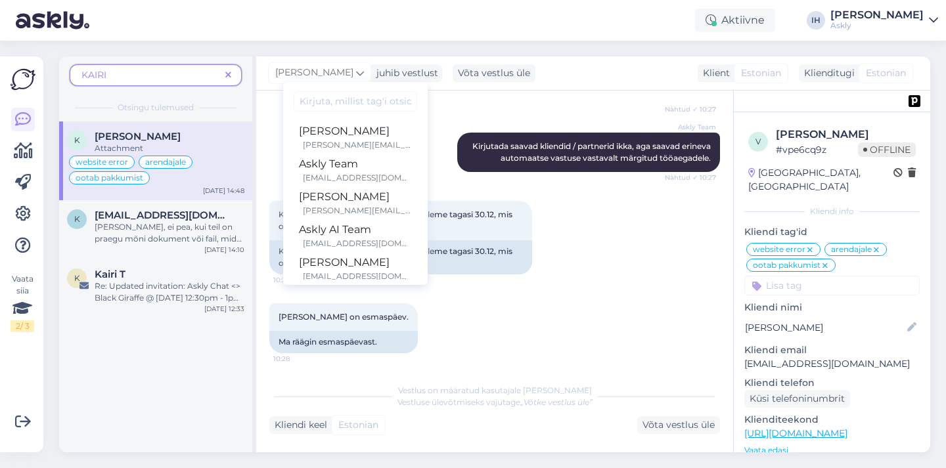
click at [392, 27] on div "Aktiivne IH Indrek Hallik Askly" at bounding box center [473, 20] width 946 height 41
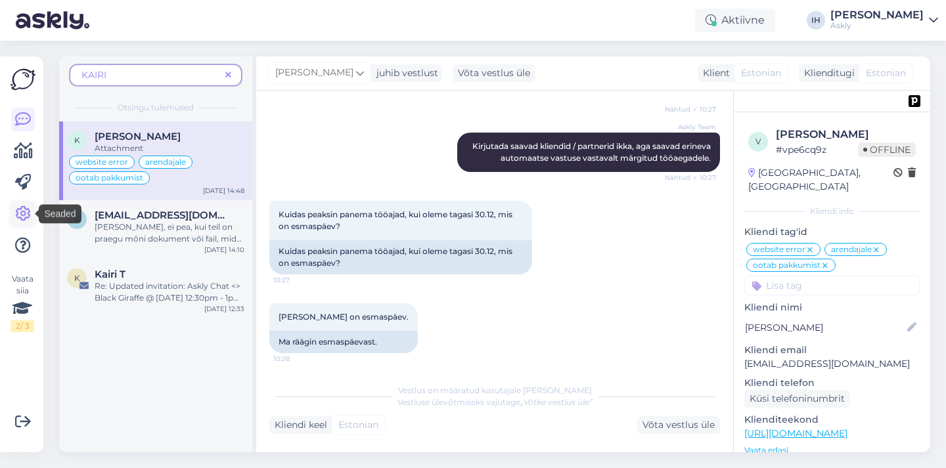
click at [24, 209] on icon at bounding box center [23, 214] width 16 height 16
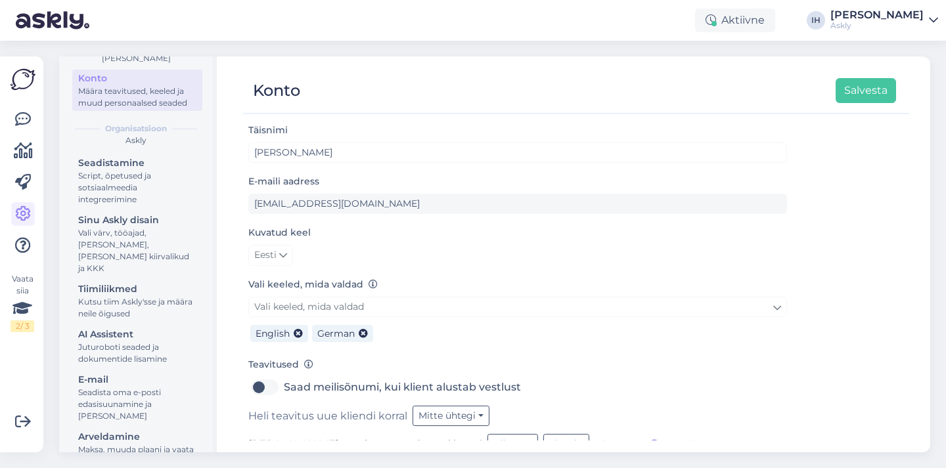
scroll to position [96, 0]
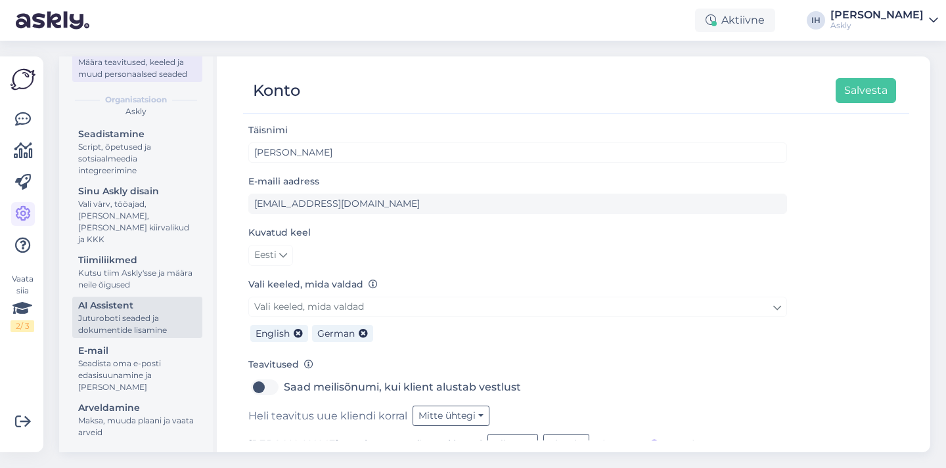
click at [160, 307] on div "AI Assistent" at bounding box center [137, 306] width 118 height 14
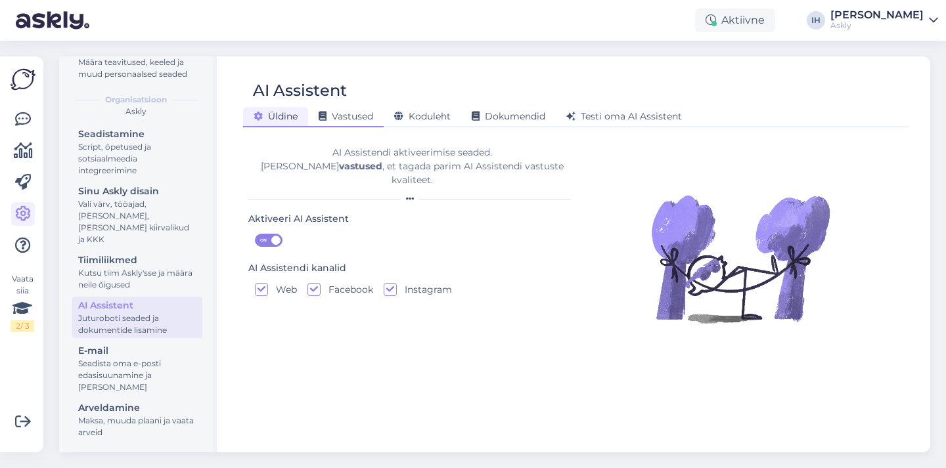
click at [357, 114] on span "Vastused" at bounding box center [346, 116] width 55 height 12
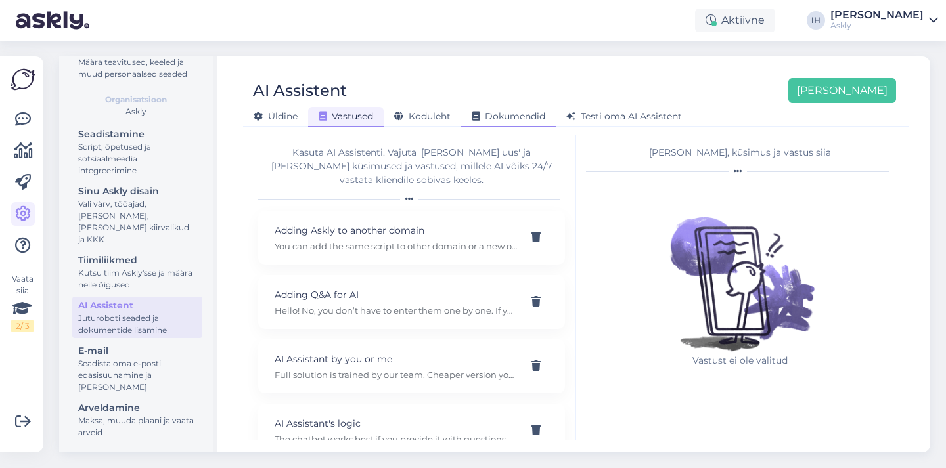
click at [507, 111] on span "Dokumendid" at bounding box center [509, 116] width 74 height 12
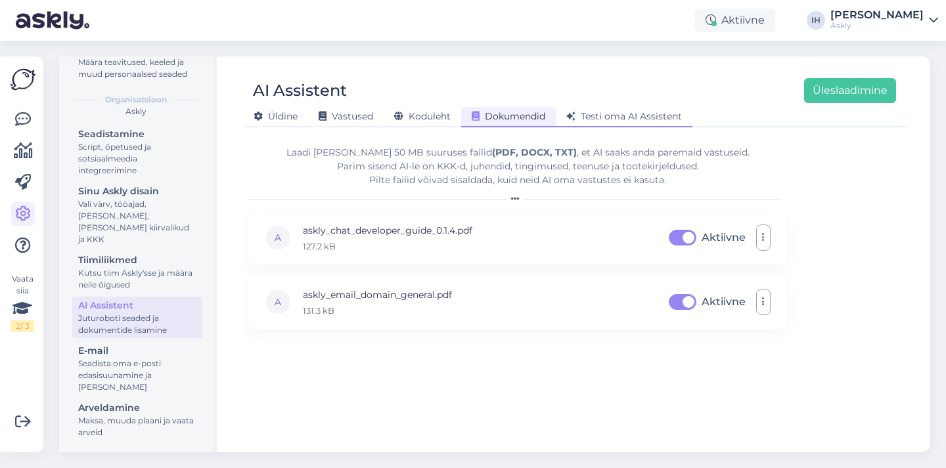
click at [607, 115] on span "Testi oma AI Assistent" at bounding box center [624, 116] width 116 height 12
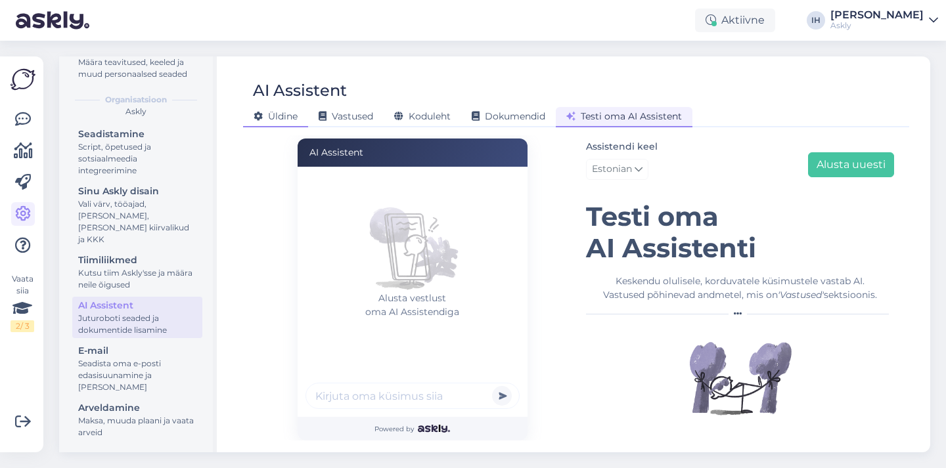
click at [293, 113] on span "Üldine" at bounding box center [276, 116] width 44 height 12
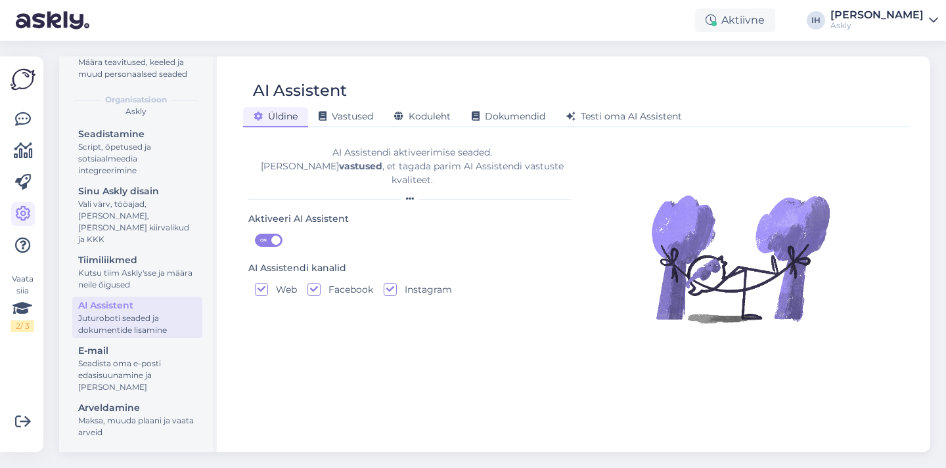
scroll to position [0, 0]
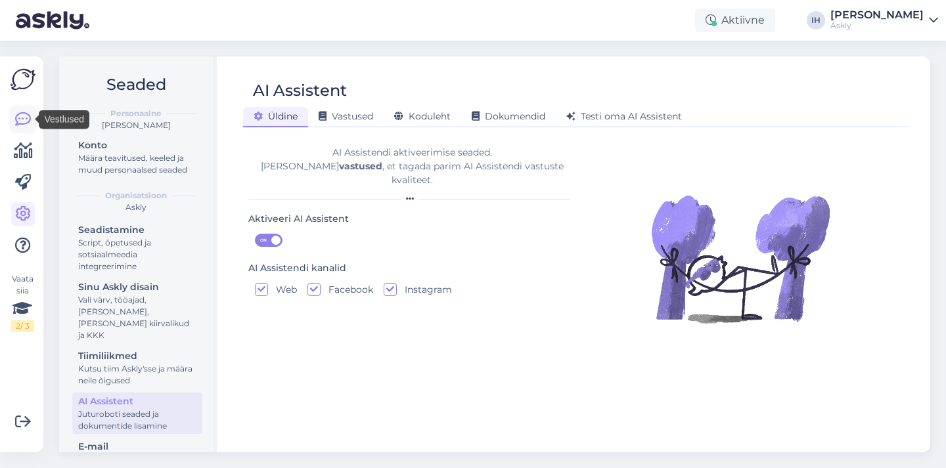
click at [22, 120] on icon at bounding box center [23, 120] width 16 height 16
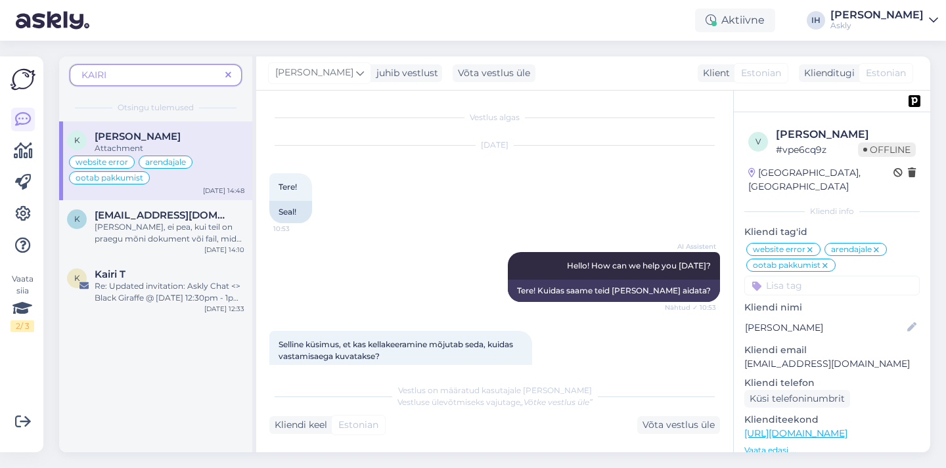
scroll to position [4645, 0]
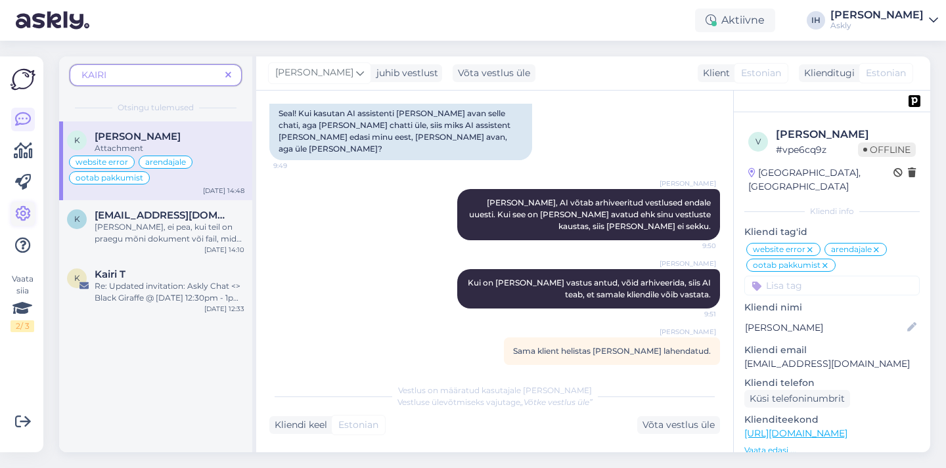
click at [27, 208] on icon at bounding box center [23, 214] width 16 height 16
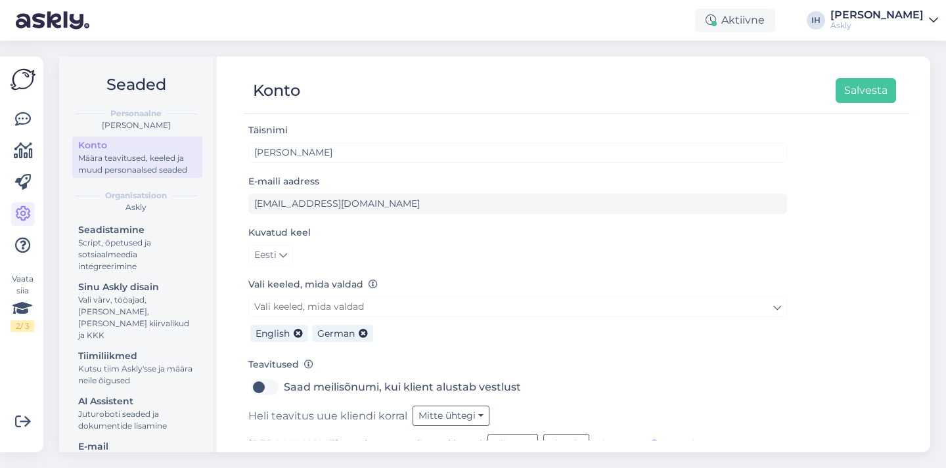
click at [284, 388] on label "Saad meilisõnumi, kui klient alustab vestlust" at bounding box center [402, 387] width 237 height 21
click at [258, 388] on input "Saad meilisõnumi, kui klient alustab vestlust" at bounding box center [264, 387] width 33 height 21
click at [284, 388] on label "Saad meilisõnumi, kui klient alustab vestlust" at bounding box center [402, 387] width 237 height 21
click at [258, 388] on input "Saad meilisõnumi, kui klient alustab vestlust" at bounding box center [264, 387] width 33 height 21
checkbox input "false"
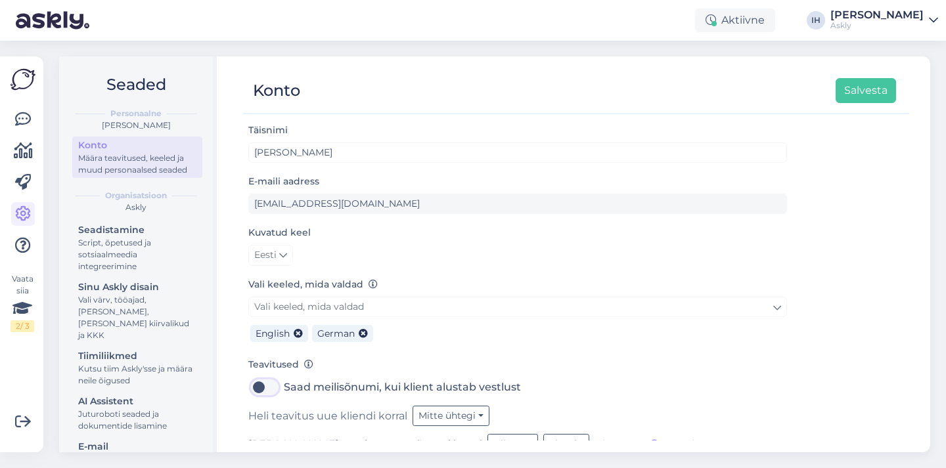
scroll to position [24, 0]
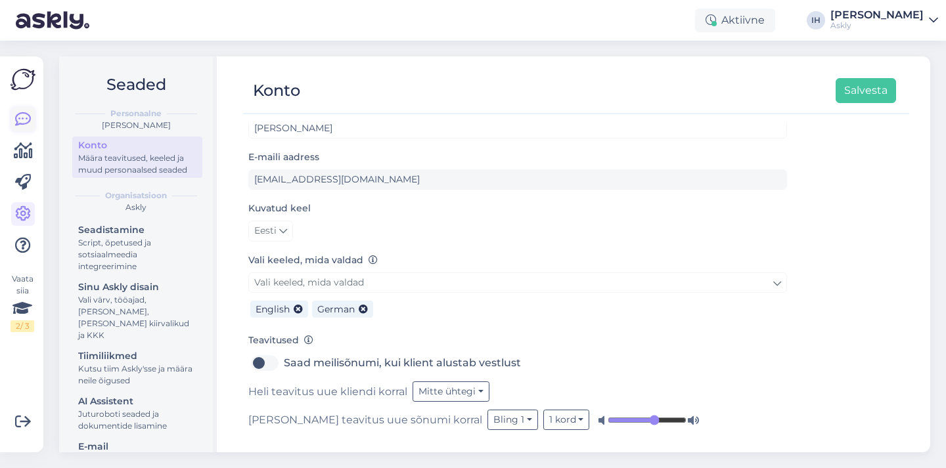
click at [21, 118] on icon at bounding box center [23, 120] width 16 height 16
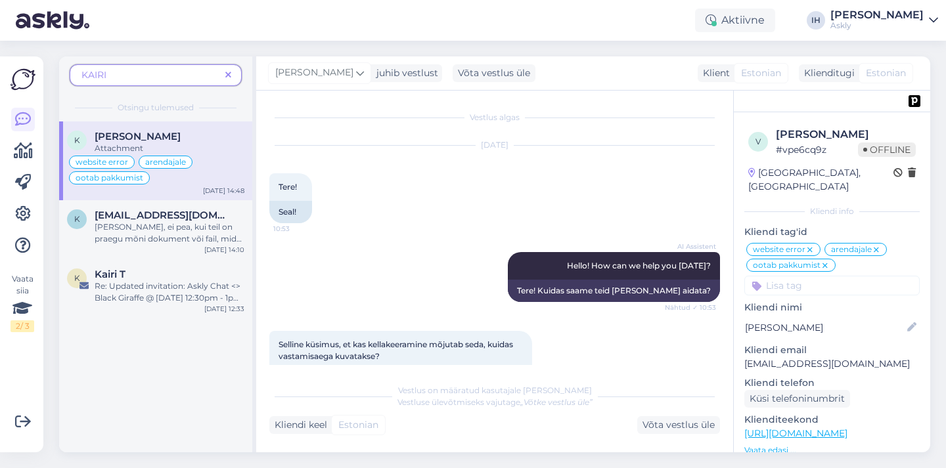
scroll to position [4645, 0]
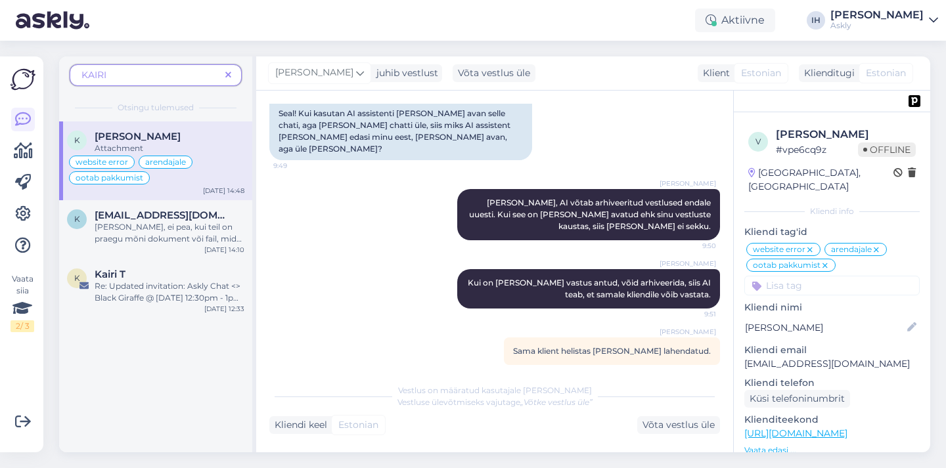
click at [227, 71] on icon at bounding box center [228, 75] width 6 height 9
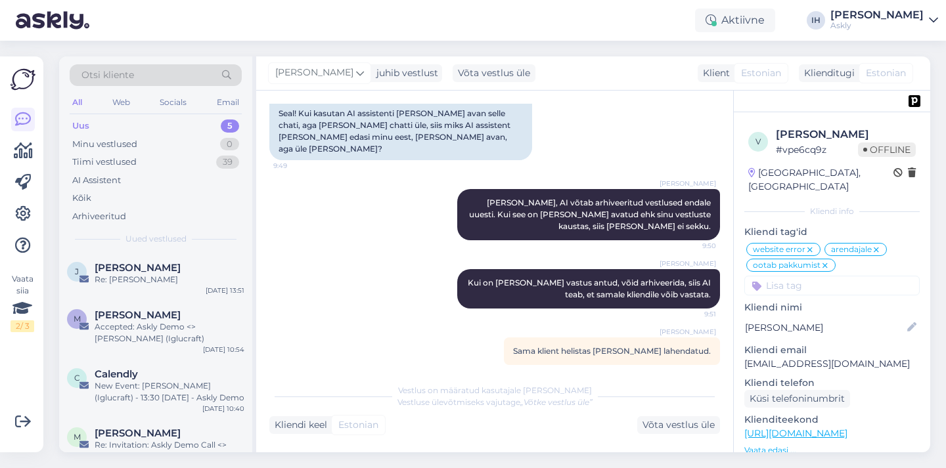
click at [177, 131] on div "Uus 5" at bounding box center [156, 126] width 172 height 18
click at [337, 72] on span "[PERSON_NAME]" at bounding box center [314, 73] width 78 height 14
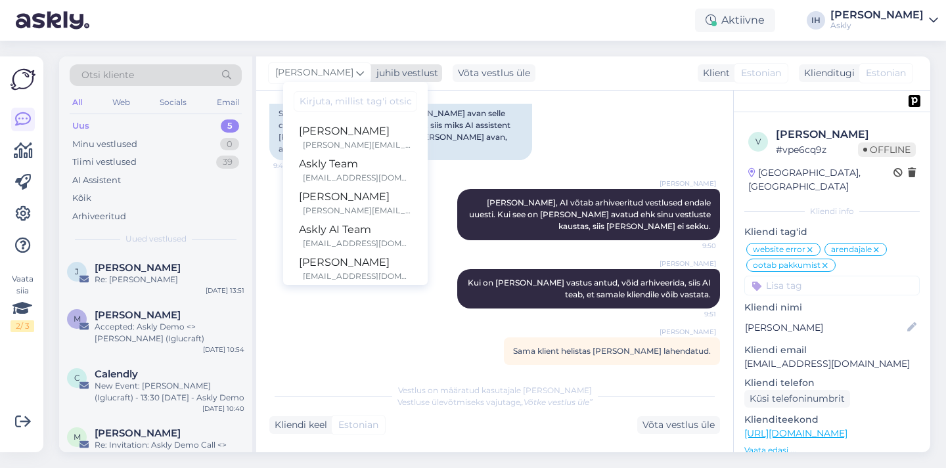
click at [337, 72] on span "[PERSON_NAME]" at bounding box center [314, 73] width 78 height 14
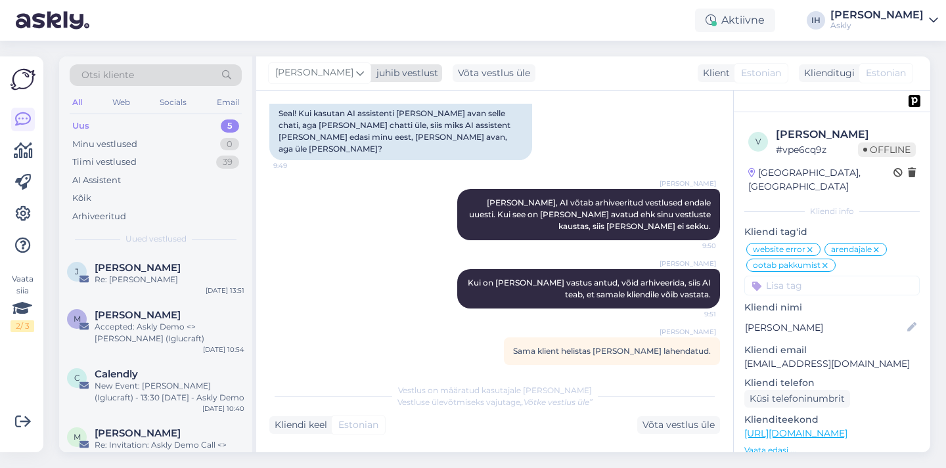
click at [342, 64] on div "[PERSON_NAME]" at bounding box center [319, 72] width 103 height 21
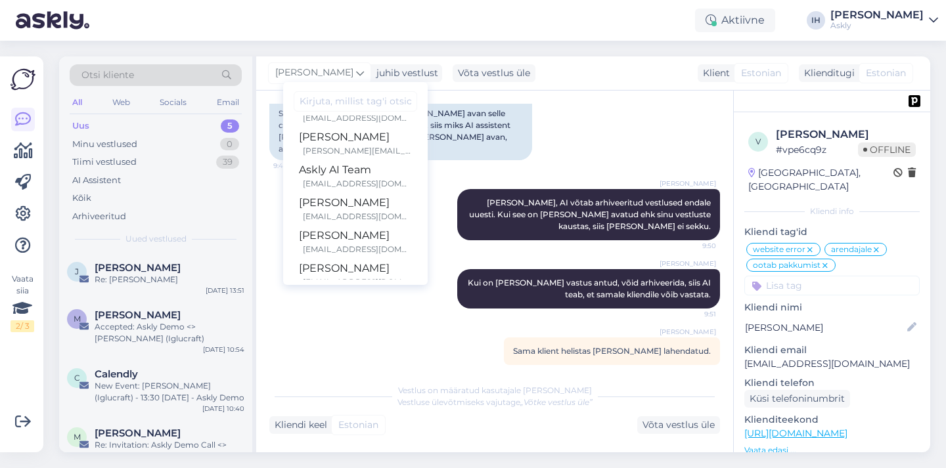
scroll to position [76, 0]
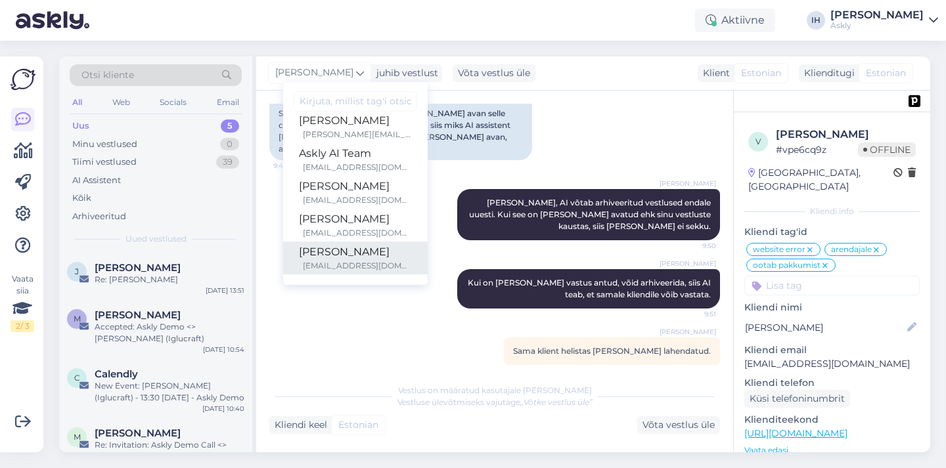
click at [385, 248] on div "[PERSON_NAME]" at bounding box center [355, 252] width 113 height 16
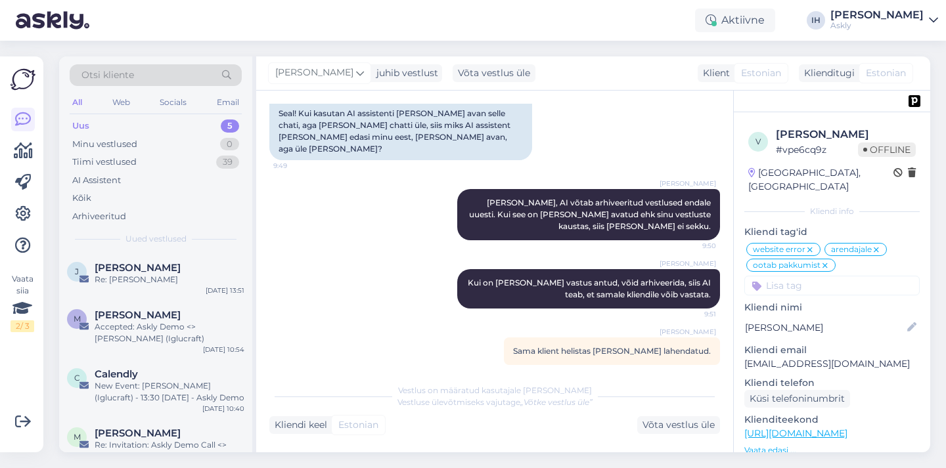
scroll to position [4629, 0]
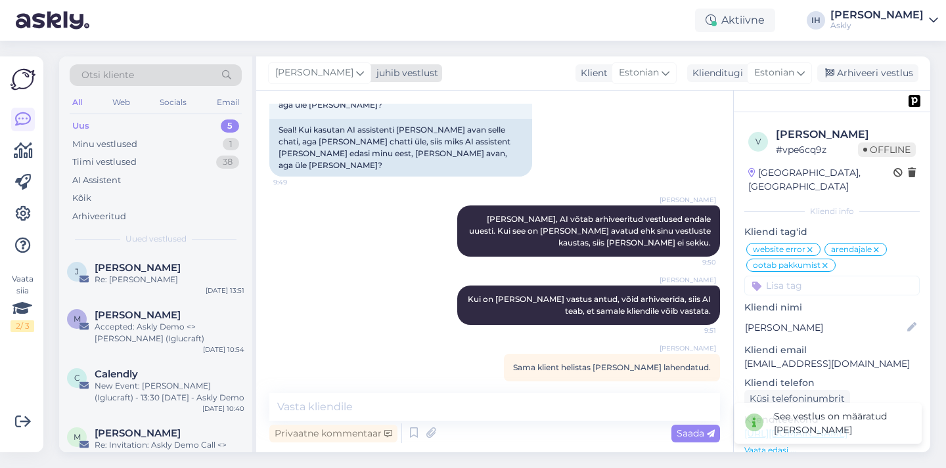
click at [321, 70] on span "[PERSON_NAME]" at bounding box center [314, 73] width 78 height 14
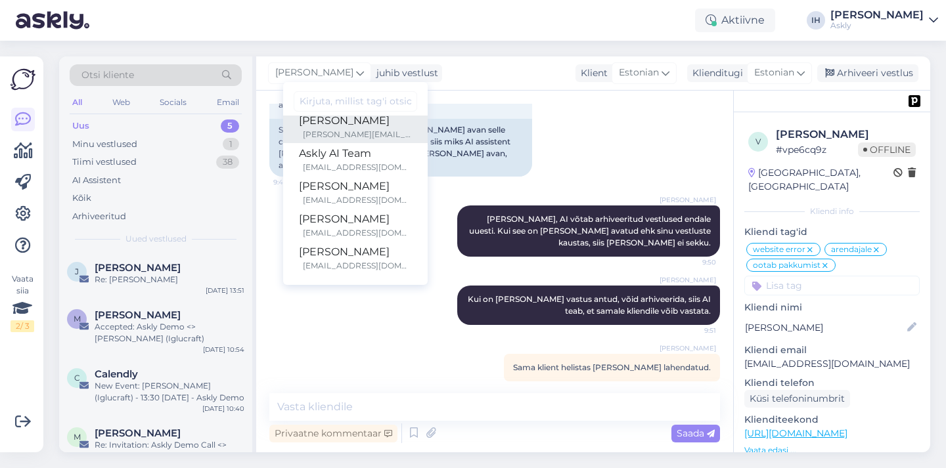
click at [354, 127] on div "[PERSON_NAME]" at bounding box center [355, 121] width 113 height 16
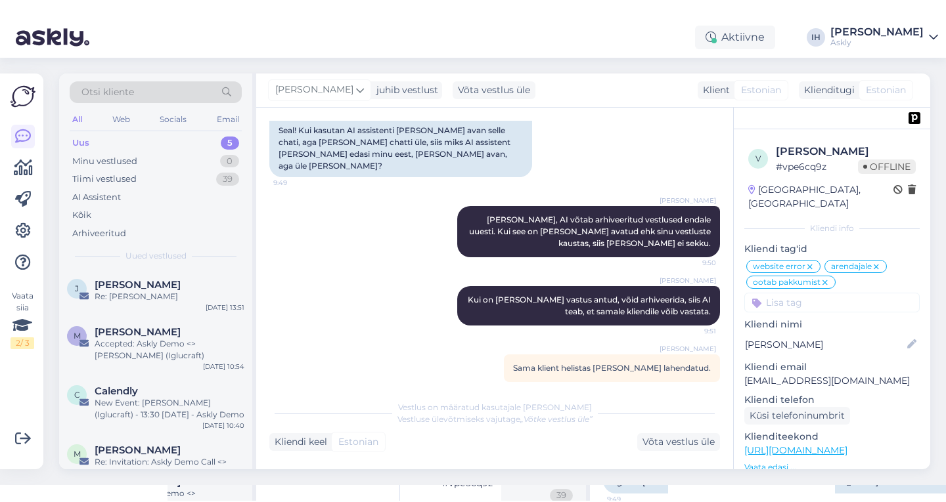
scroll to position [4611, 0]
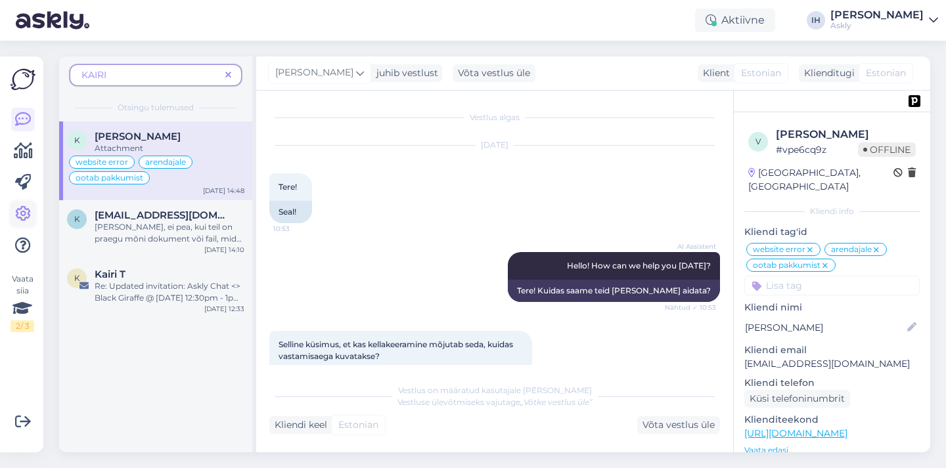
drag, startPoint x: 0, startPoint y: 0, endPoint x: 24, endPoint y: 213, distance: 214.2
click at [24, 213] on icon at bounding box center [23, 214] width 16 height 16
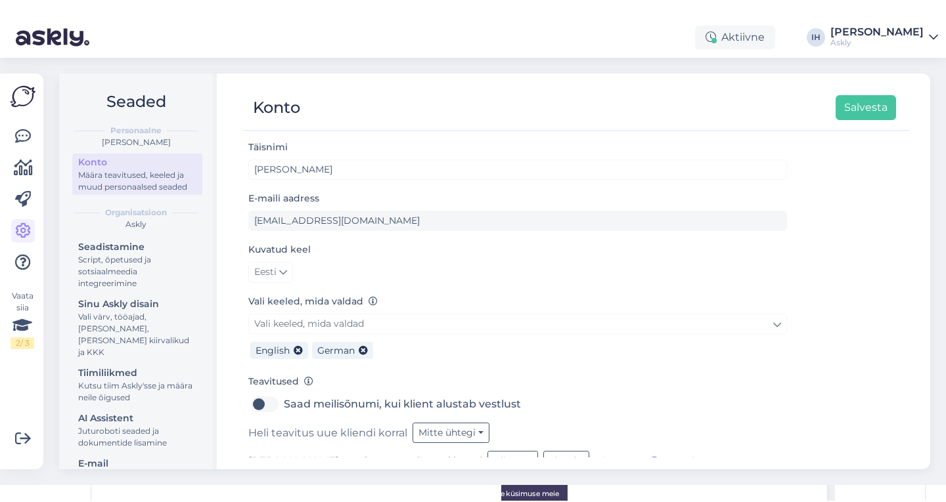
scroll to position [24, 0]
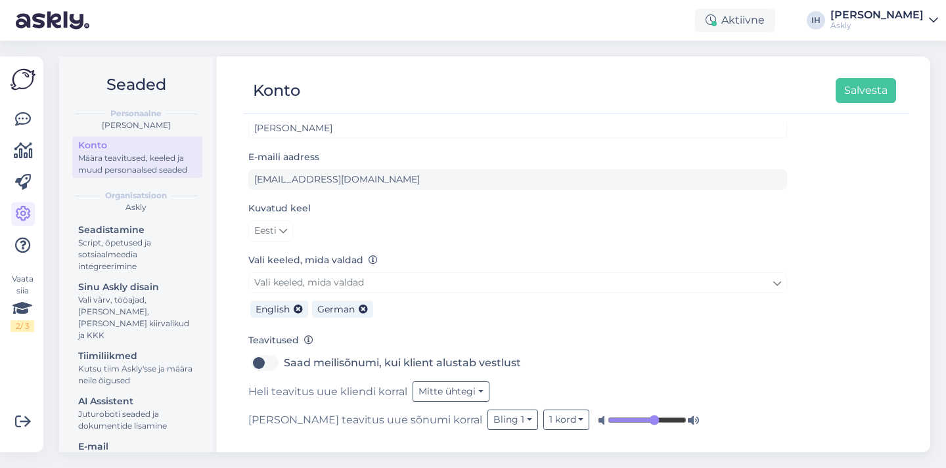
click at [284, 365] on label "Saad meilisõnumi, kui klient alustab vestlust" at bounding box center [402, 363] width 237 height 21
click at [261, 365] on input "Saad meilisõnumi, kui klient alustab vestlust" at bounding box center [264, 363] width 33 height 21
click at [284, 363] on label "Saad meilisõnumi, kui klient alustab vestlust" at bounding box center [402, 363] width 237 height 21
click at [273, 363] on input "Saad meilisõnumi, kui klient alustab vestlust" at bounding box center [264, 363] width 33 height 21
checkbox input "false"
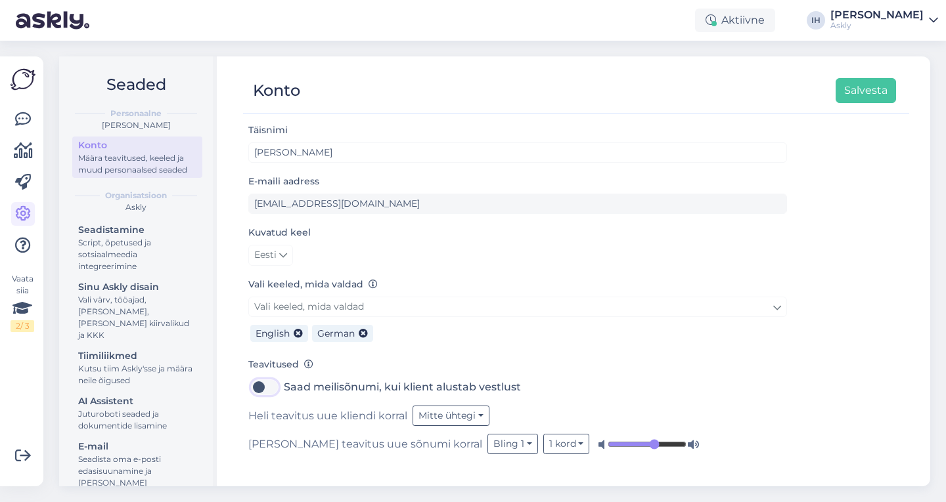
scroll to position [0, 0]
